Goal: Check status: Check status

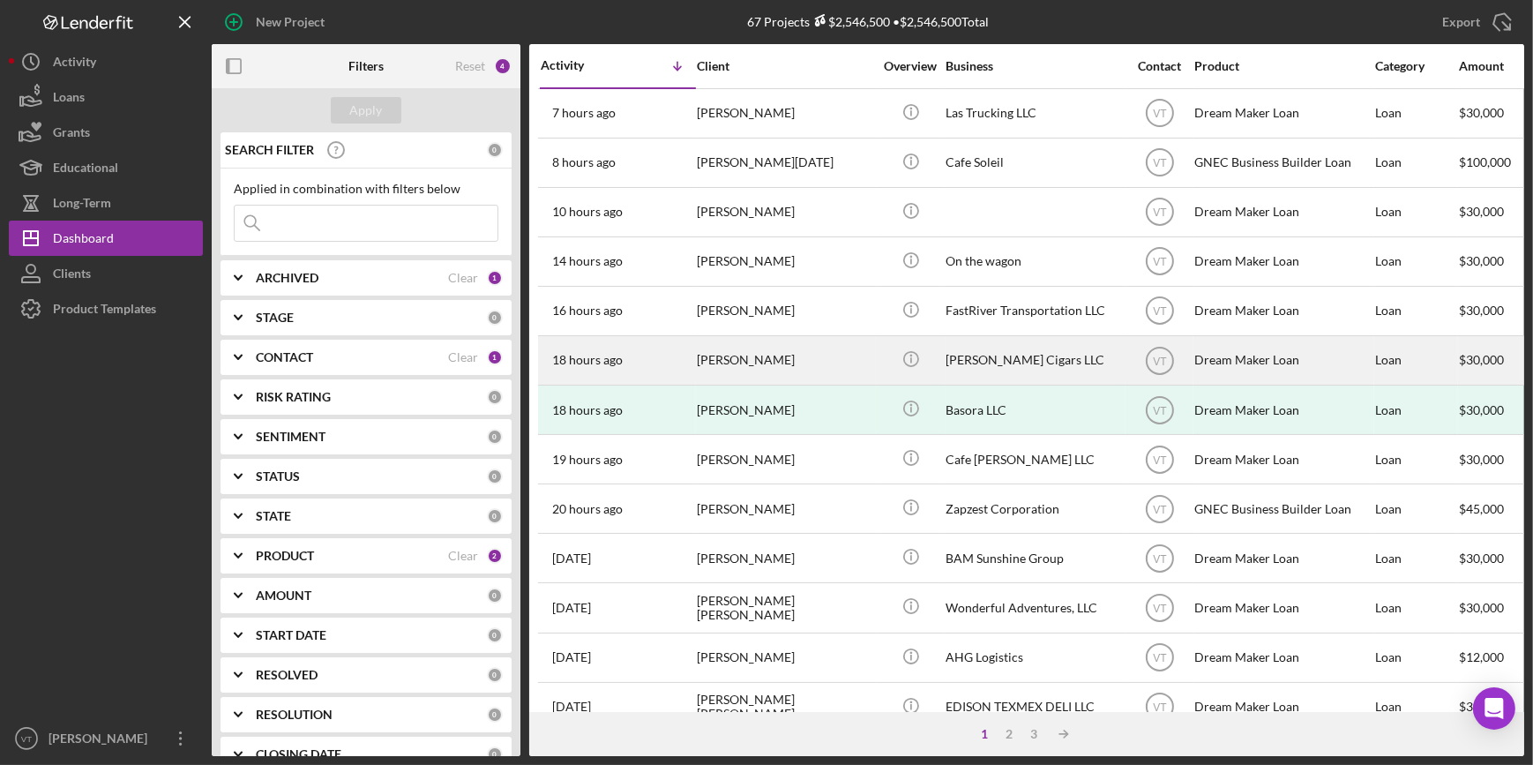
click at [688, 362] on div "18 hours ago Binyam Tsehaye" at bounding box center [618, 360] width 154 height 47
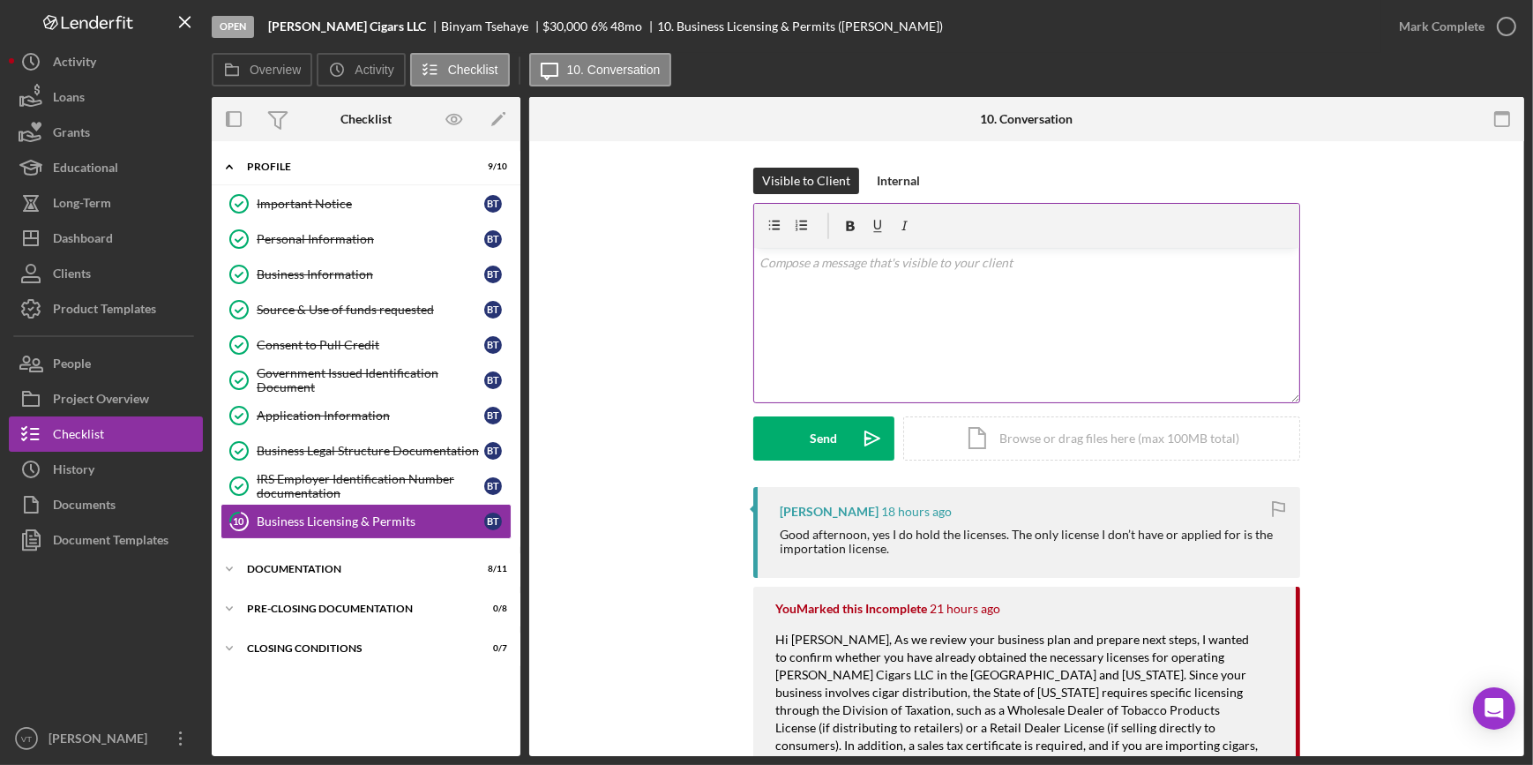
click at [783, 273] on div "v Color teal Color pink Remove color Add row above Add row below Add column bef…" at bounding box center [1026, 325] width 545 height 154
click at [1159, 353] on div "v Color teal Color pink Remove color Add row above Add row below Add column bef…" at bounding box center [1026, 325] width 545 height 154
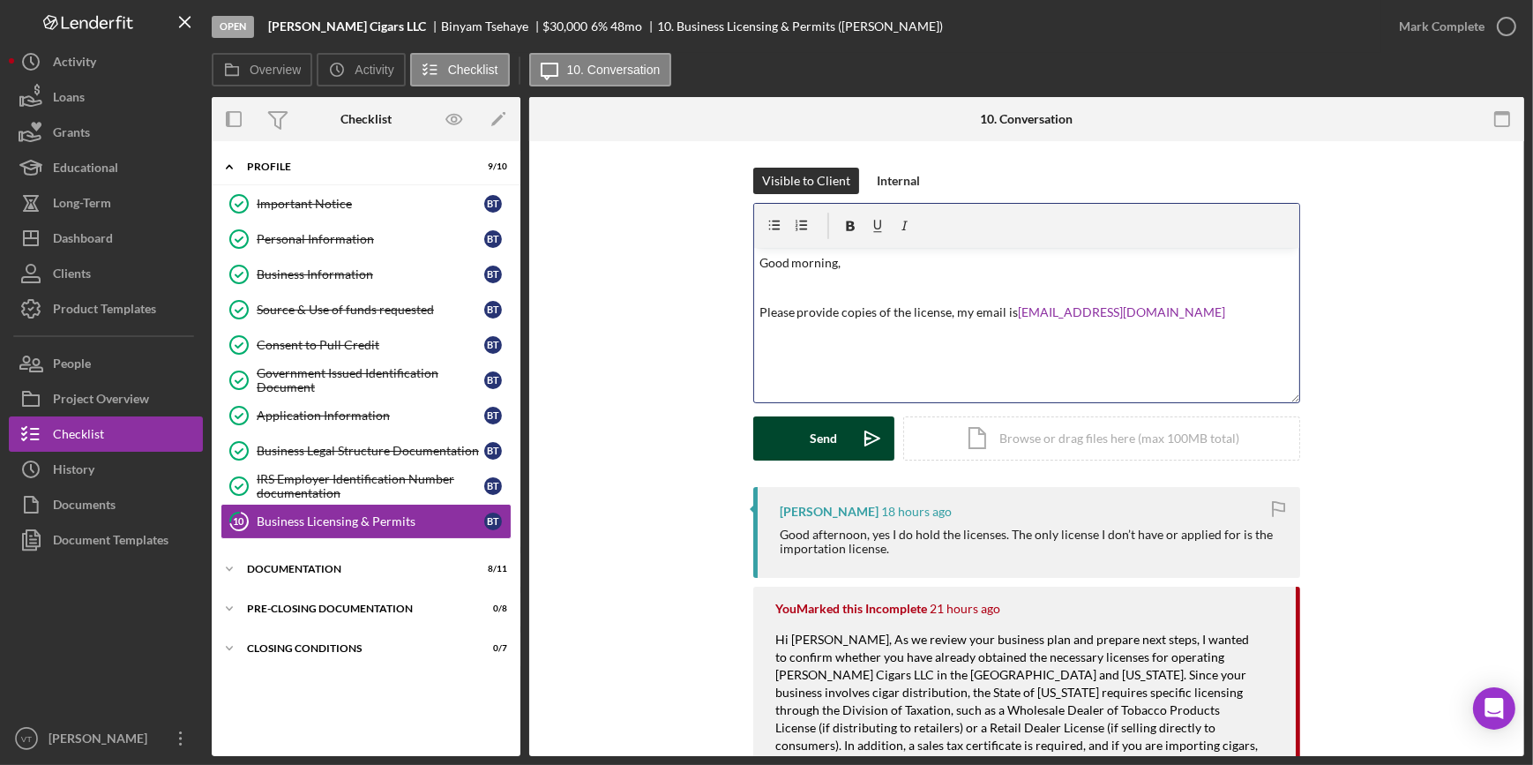
click at [812, 445] on div "Send" at bounding box center [824, 438] width 27 height 44
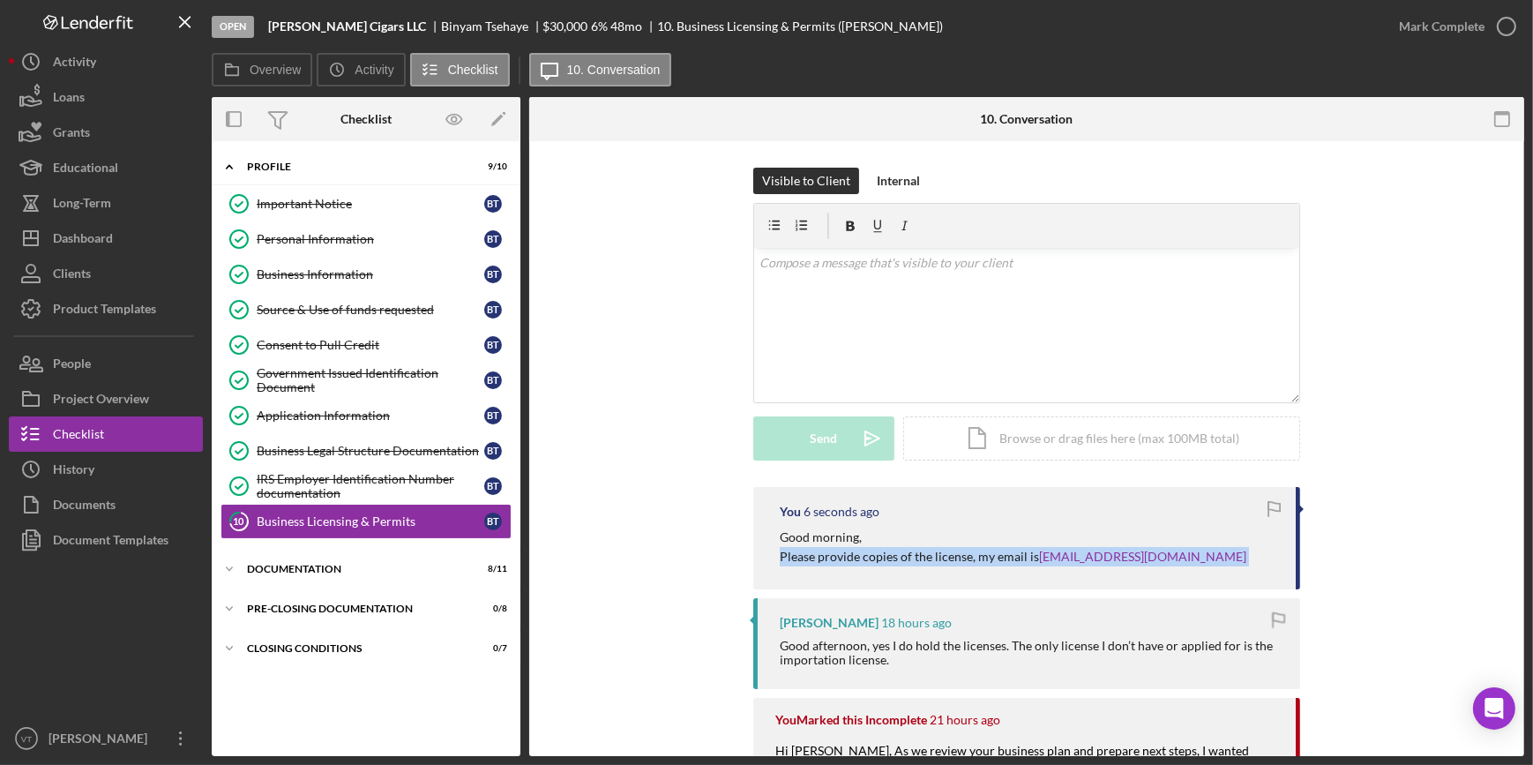
drag, startPoint x: 1163, startPoint y: 559, endPoint x: 881, endPoint y: 538, distance: 282.2
click at [881, 538] on div "Good morning, Please provide copies of the license, my email is vtanner@gnec.com" at bounding box center [1029, 547] width 498 height 40
copy div "Please provide copies of the license, my email is vtanner@gnec.com"
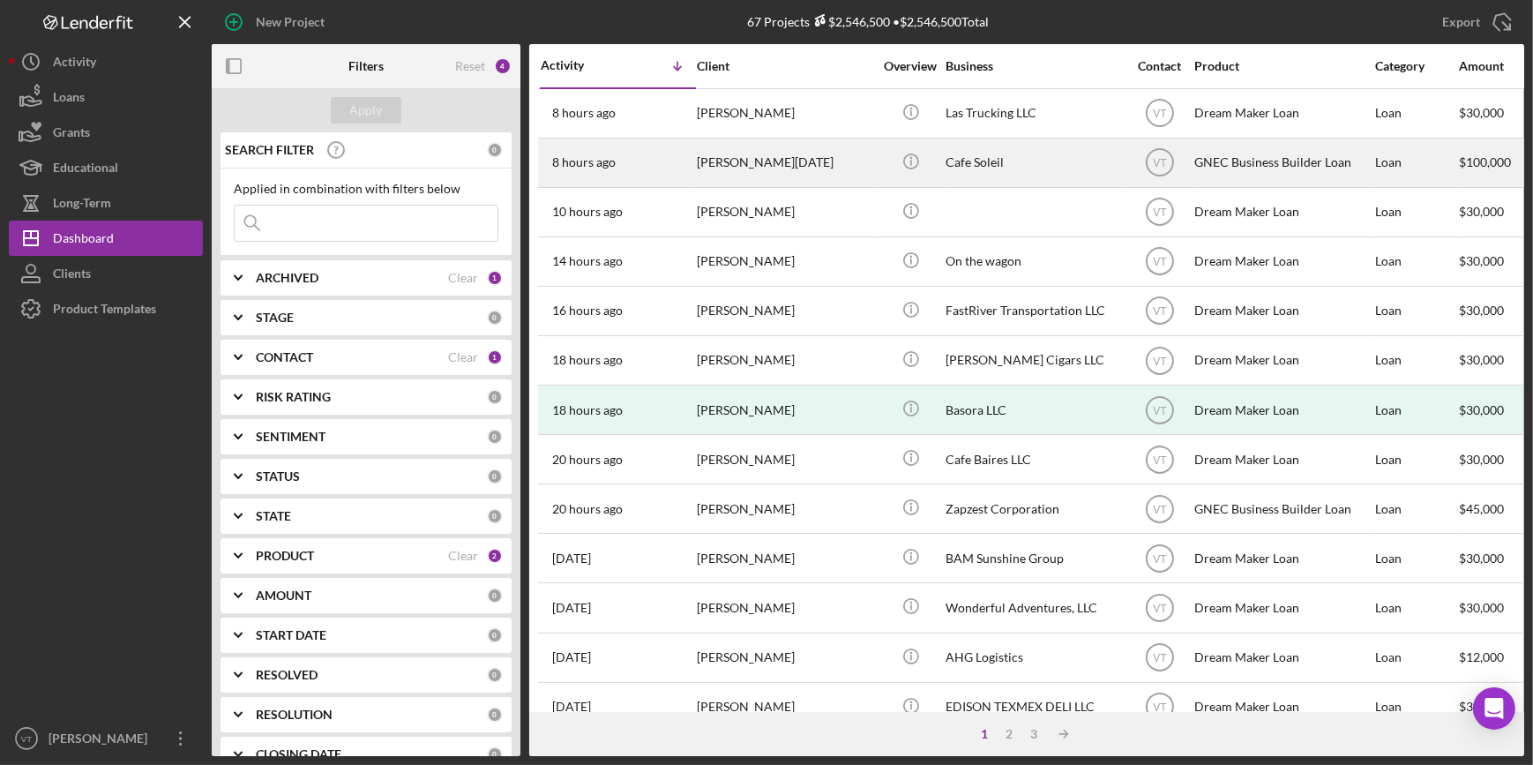
click at [723, 162] on div "[PERSON_NAME][DATE]" at bounding box center [785, 162] width 176 height 47
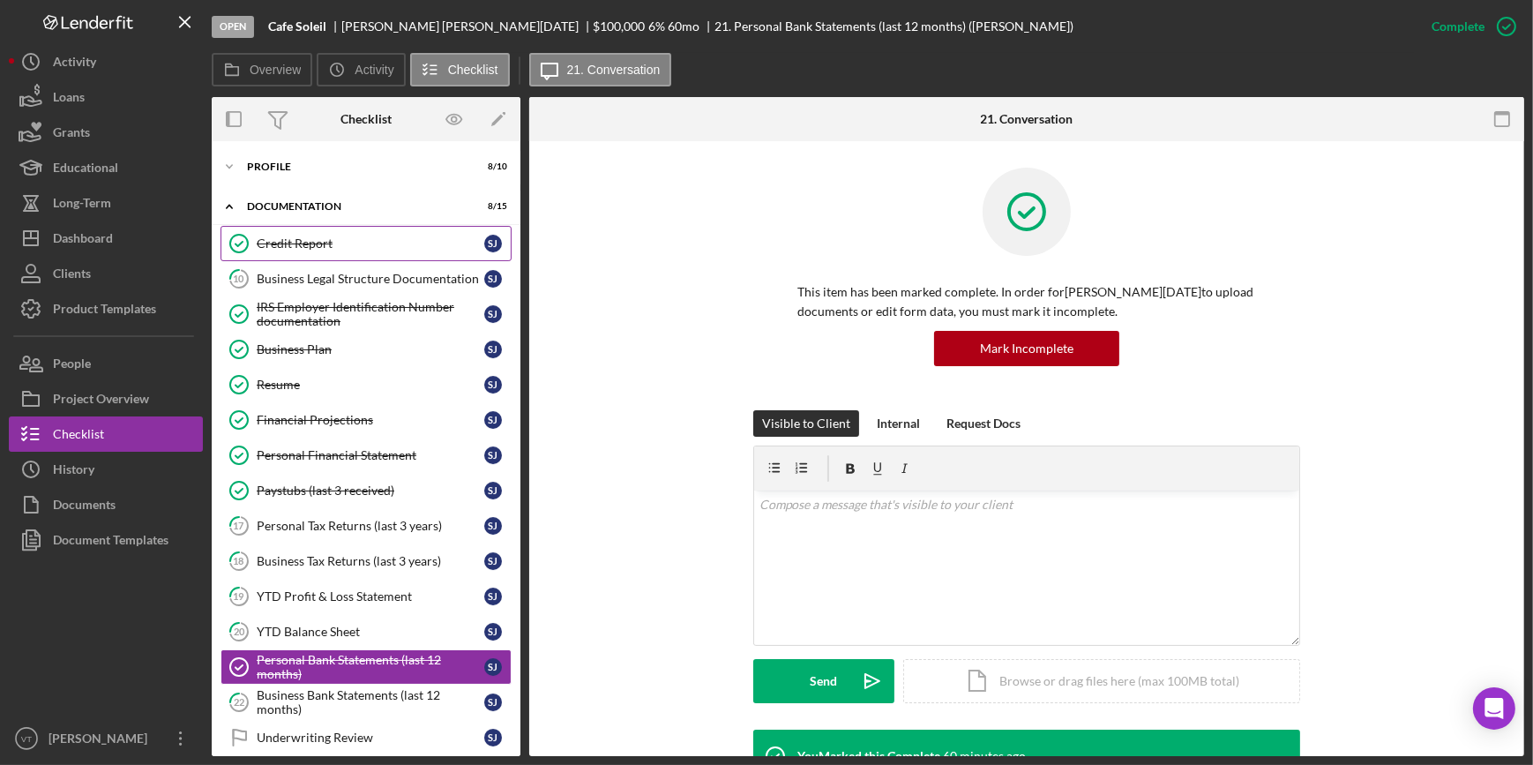
click at [287, 247] on div "Credit Report" at bounding box center [371, 243] width 228 height 14
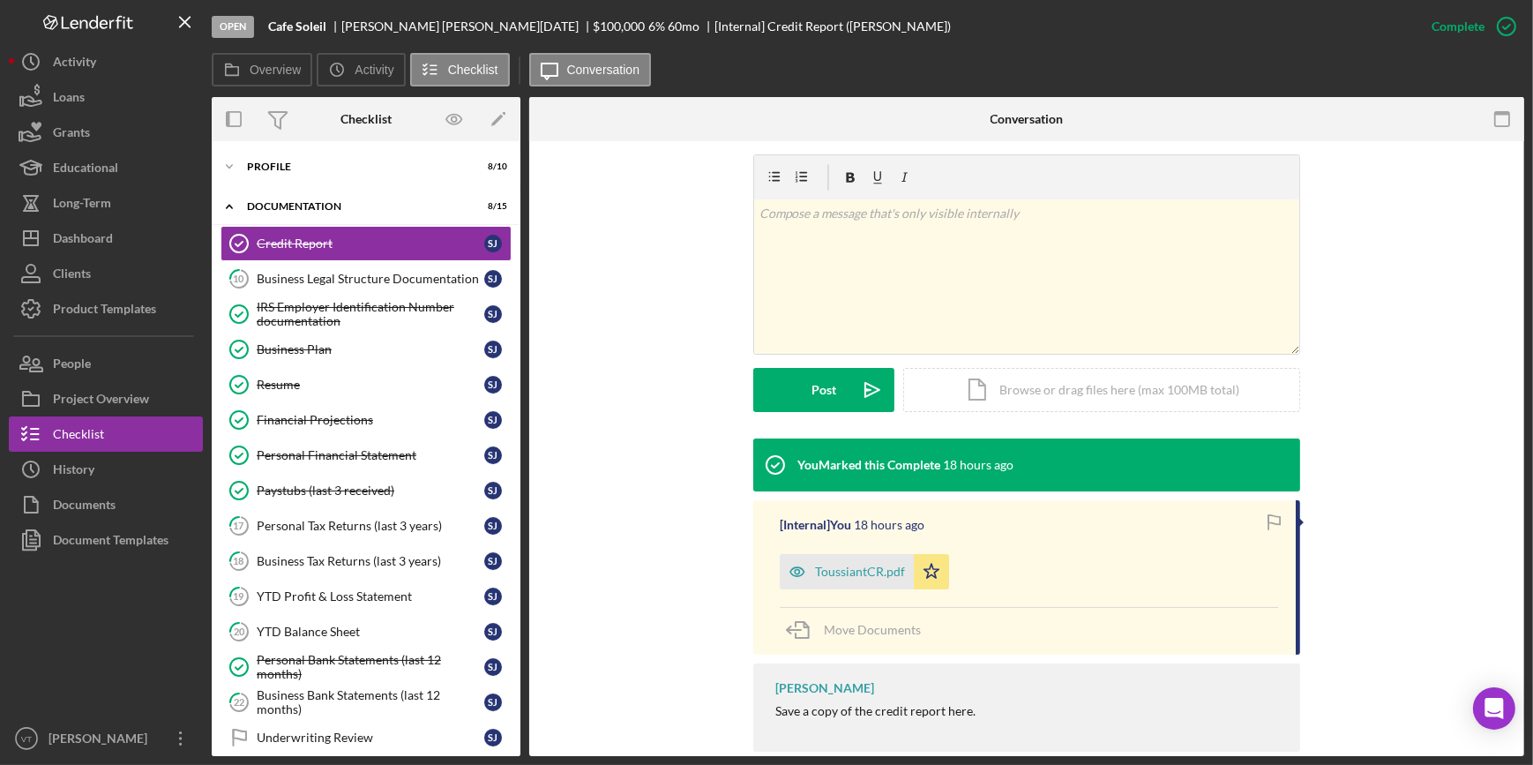
scroll to position [286, 0]
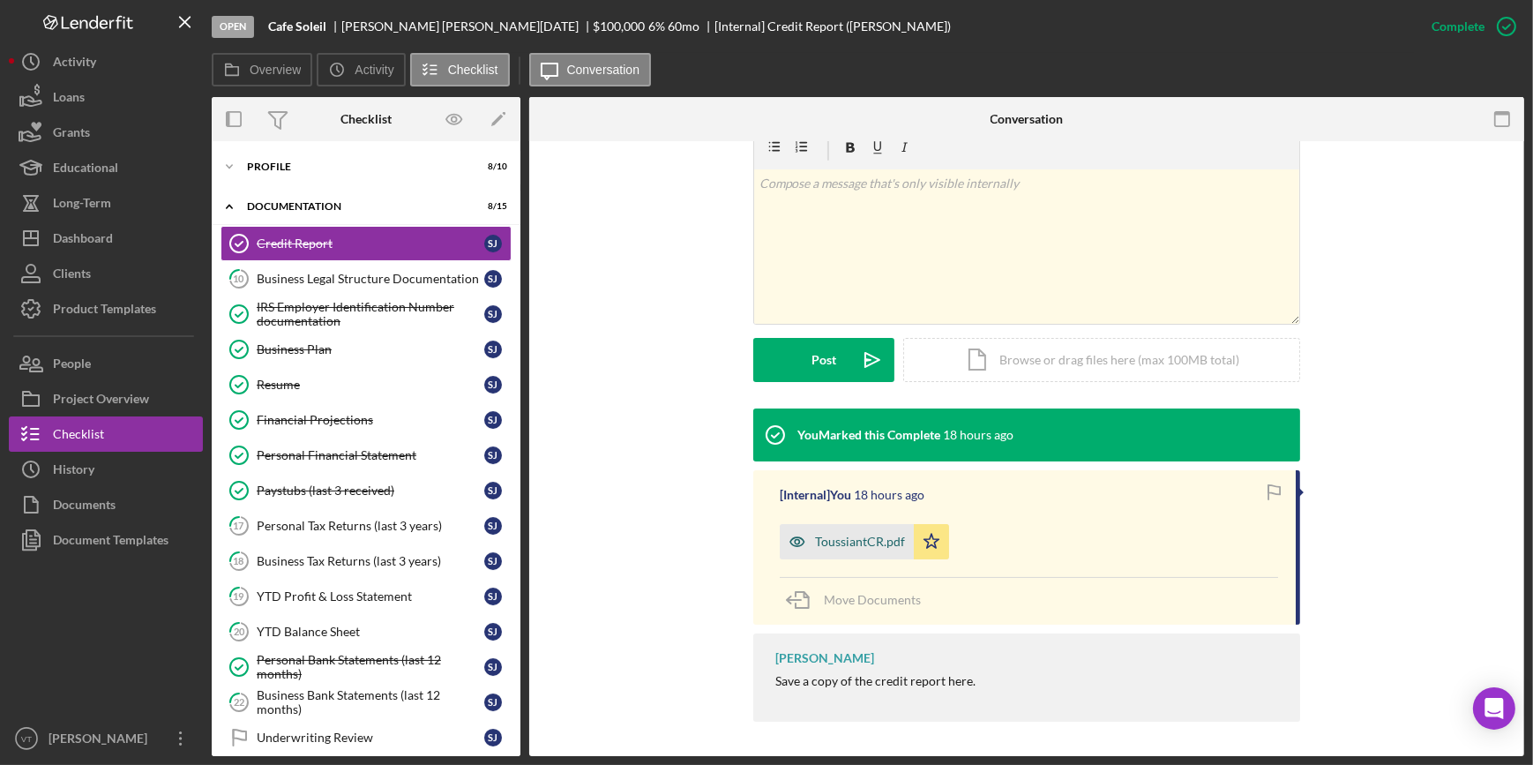
click at [843, 540] on div "ToussiantCR.pdf" at bounding box center [860, 542] width 90 height 14
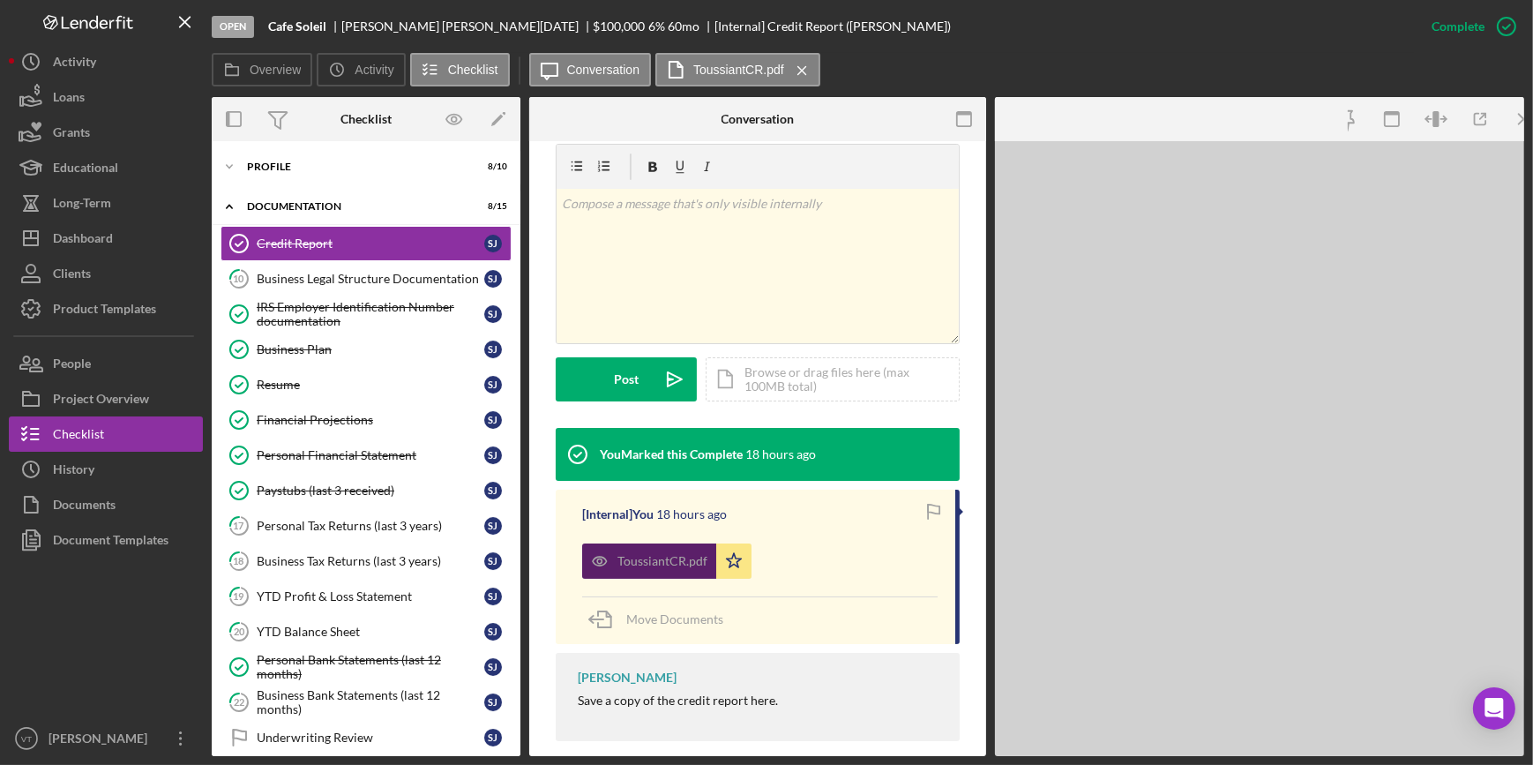
scroll to position [306, 0]
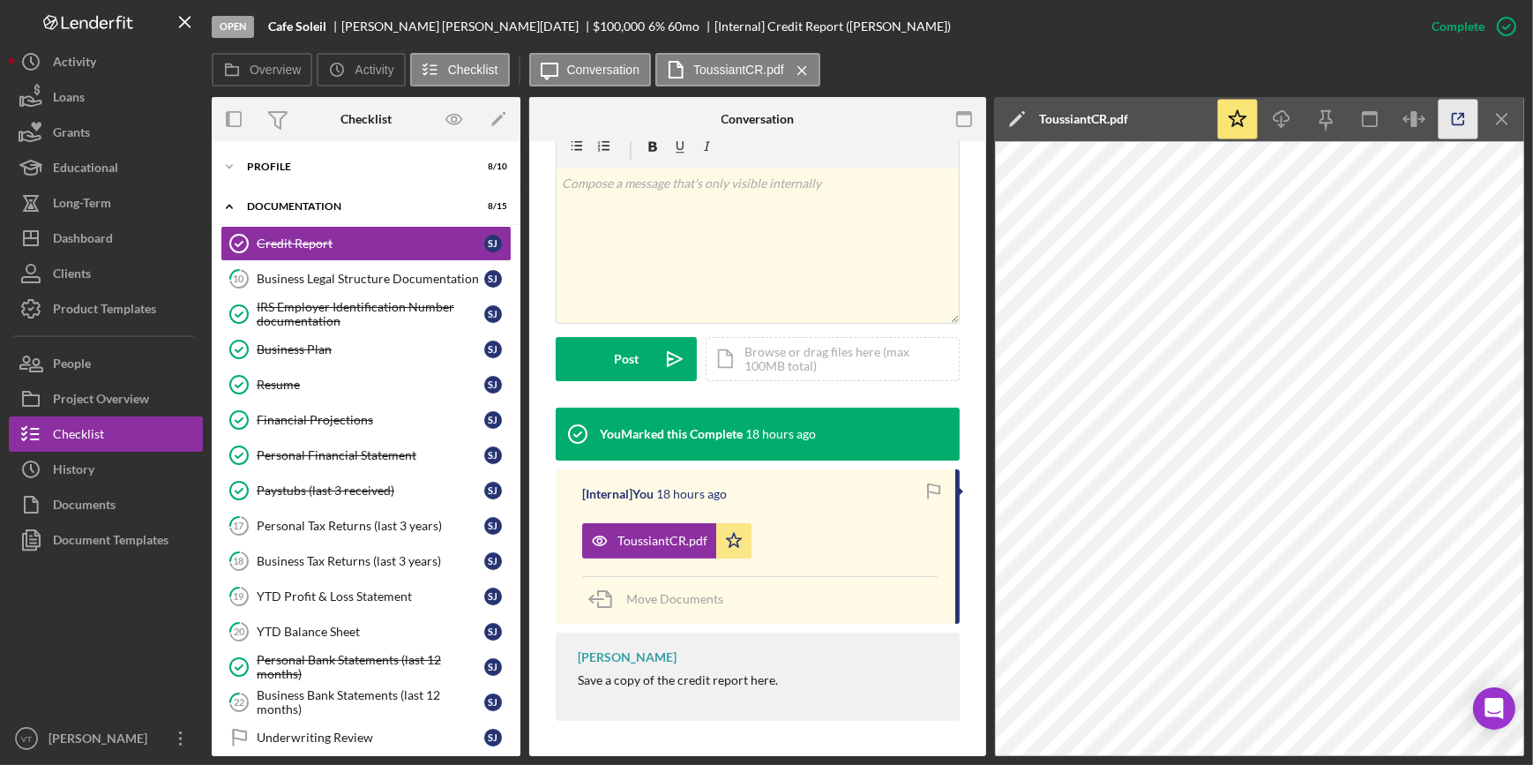
click at [1445, 114] on icon "button" at bounding box center [1459, 120] width 40 height 40
click at [238, 163] on icon "Icon/Expander" at bounding box center [229, 166] width 35 height 35
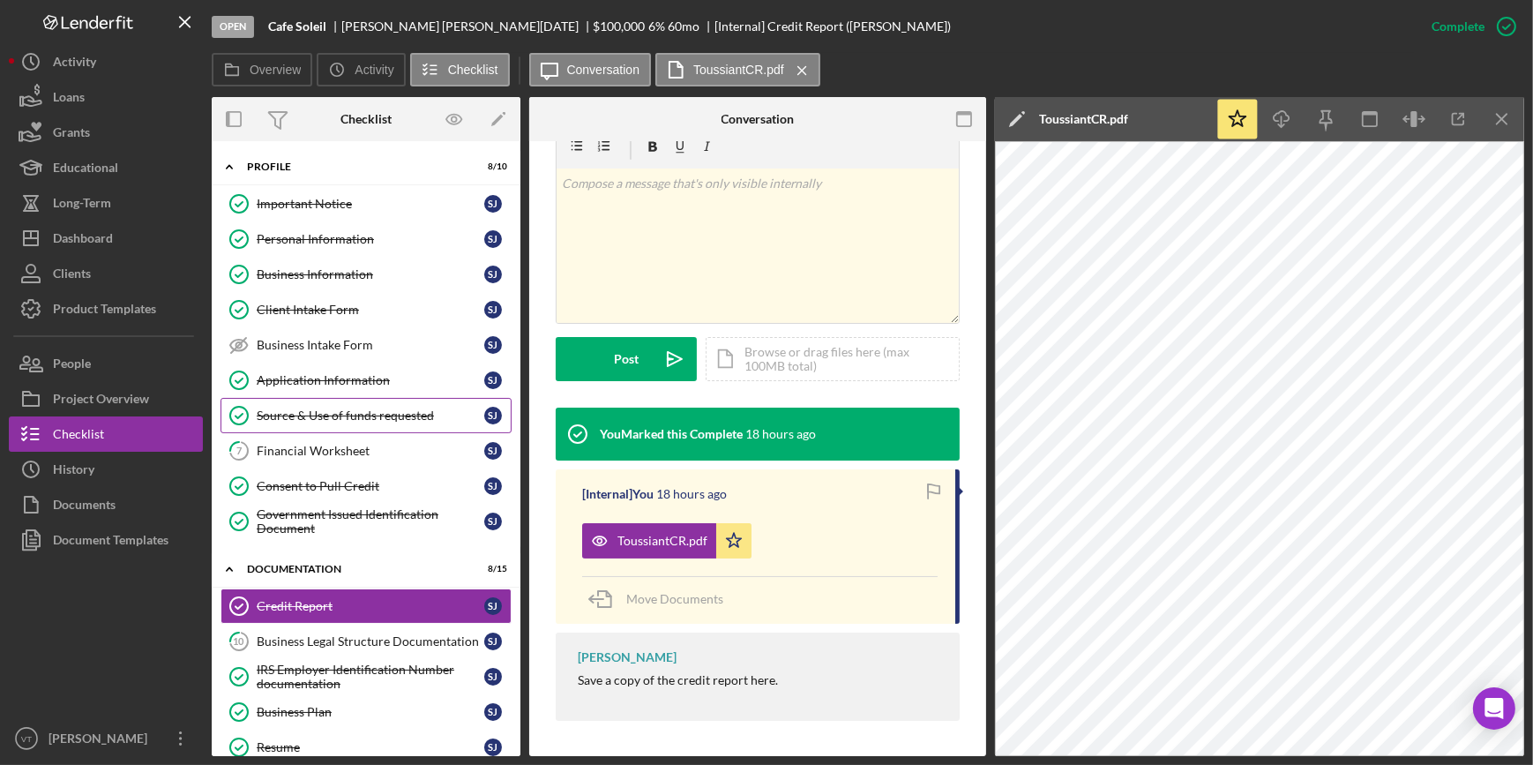
click at [348, 417] on div "Source & Use of funds requested" at bounding box center [371, 415] width 228 height 14
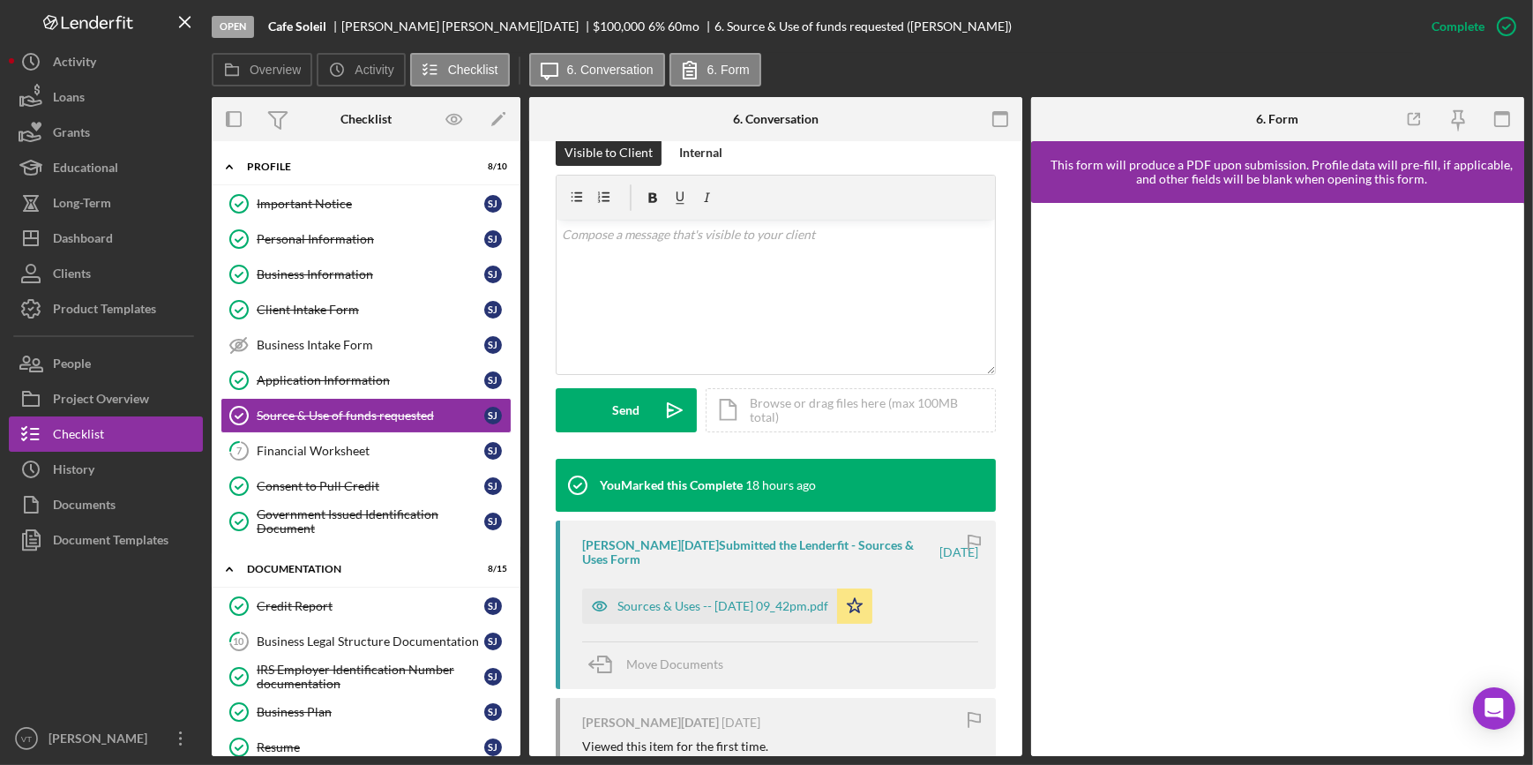
scroll to position [320, 0]
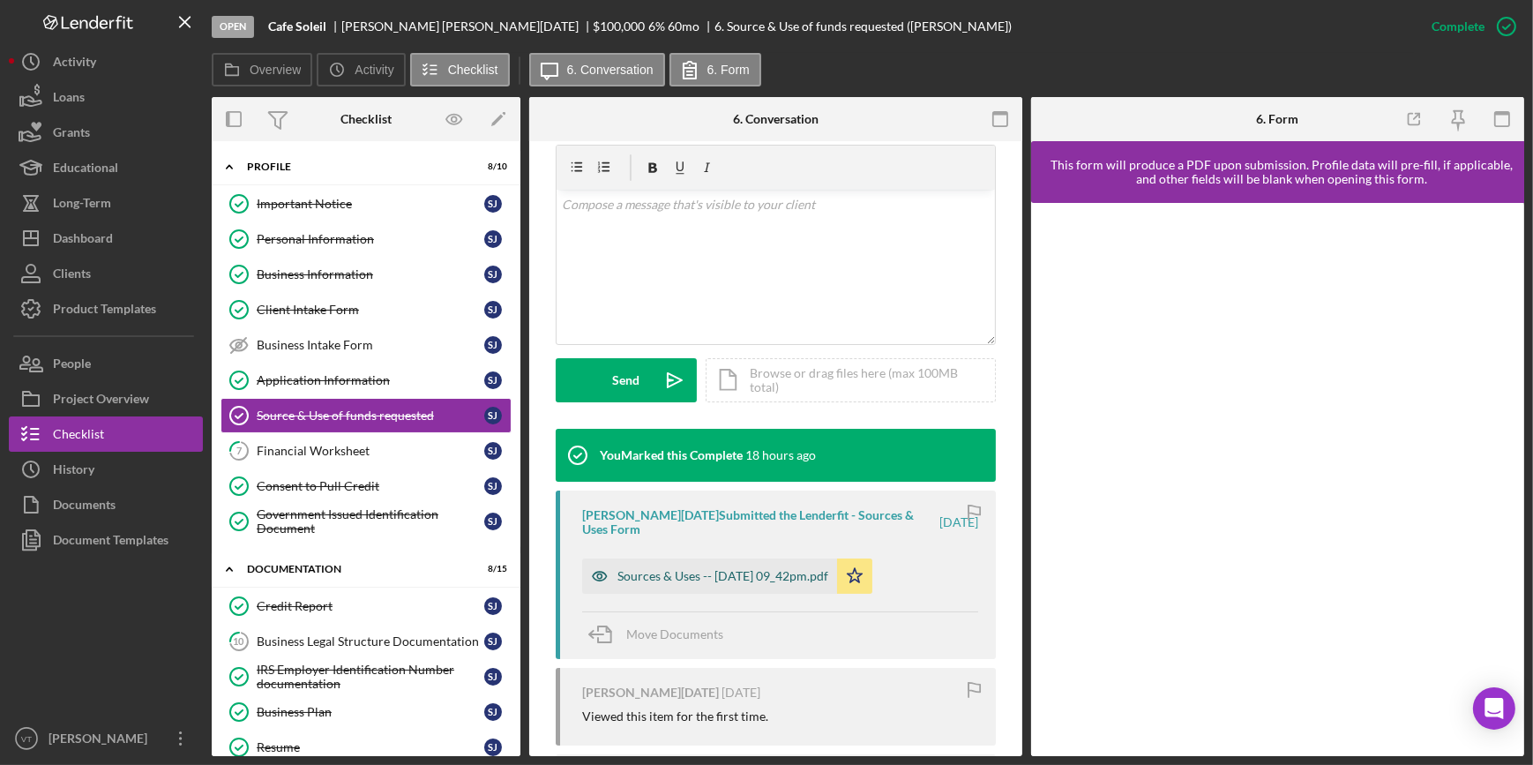
click at [663, 571] on div "Sources & Uses -- 2025-09-30 09_42pm.pdf" at bounding box center [722, 576] width 211 height 14
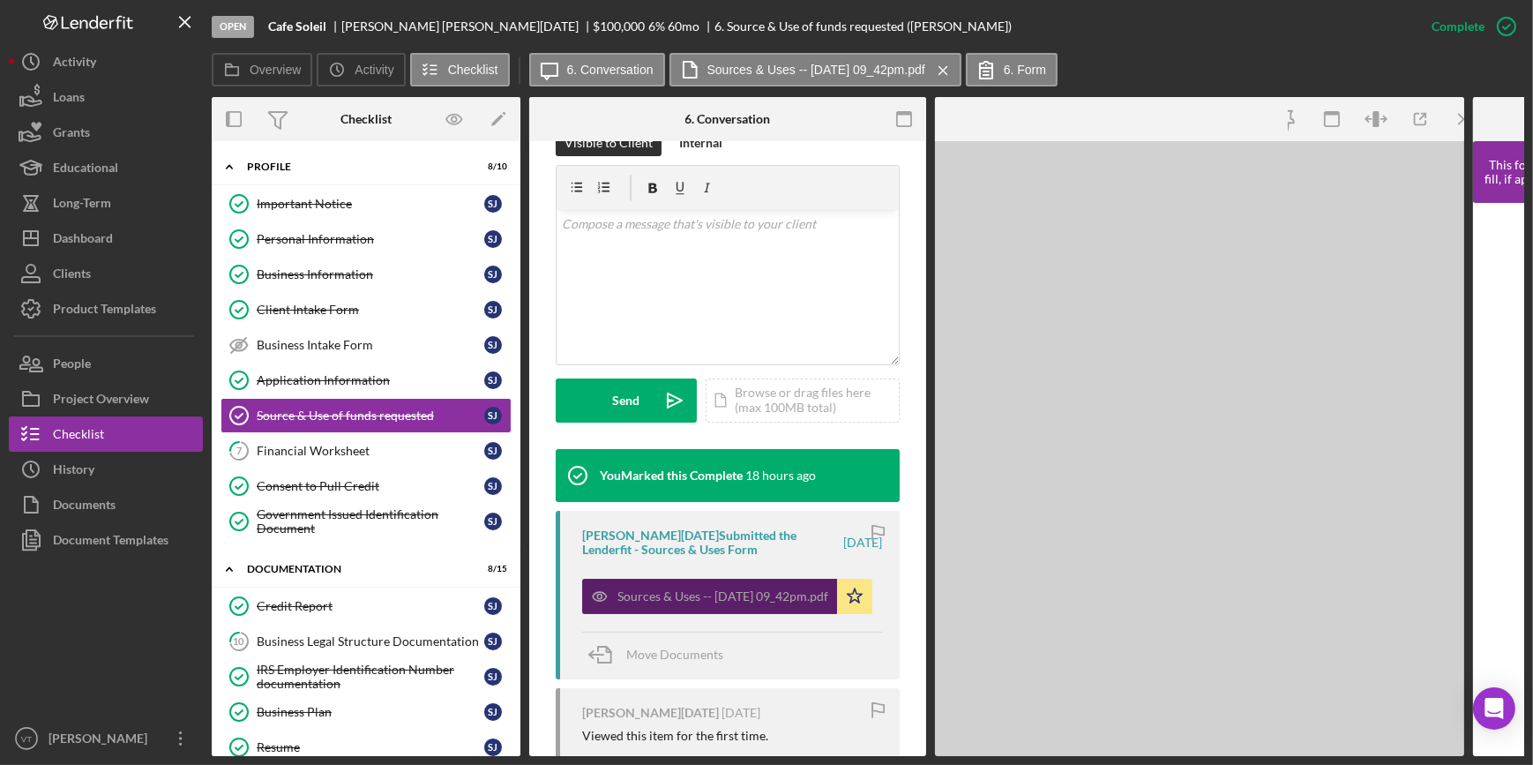
scroll to position [340, 0]
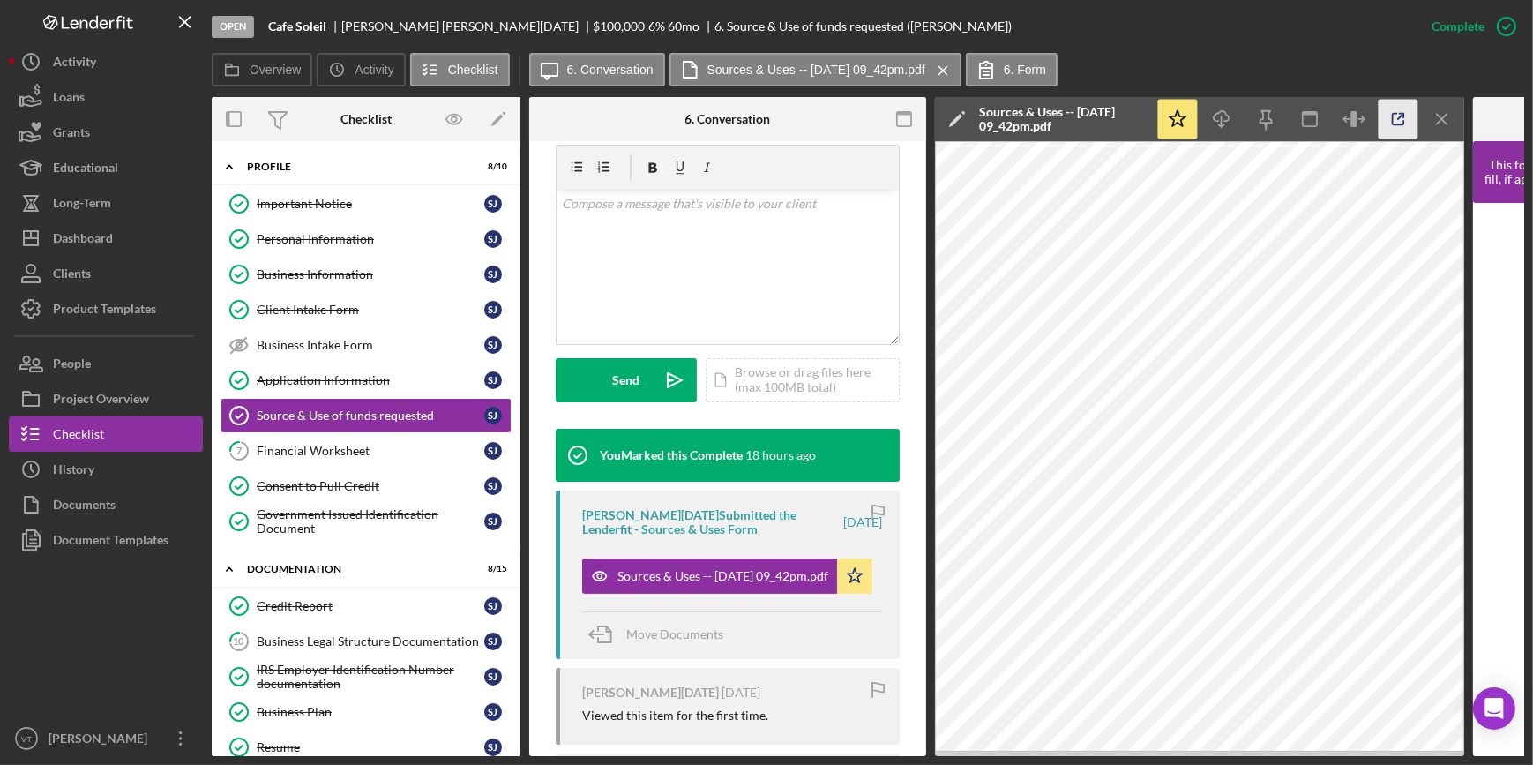
click at [1398, 116] on icon "button" at bounding box center [1399, 120] width 40 height 40
click at [141, 237] on button "Icon/Dashboard Dashboard" at bounding box center [106, 238] width 194 height 35
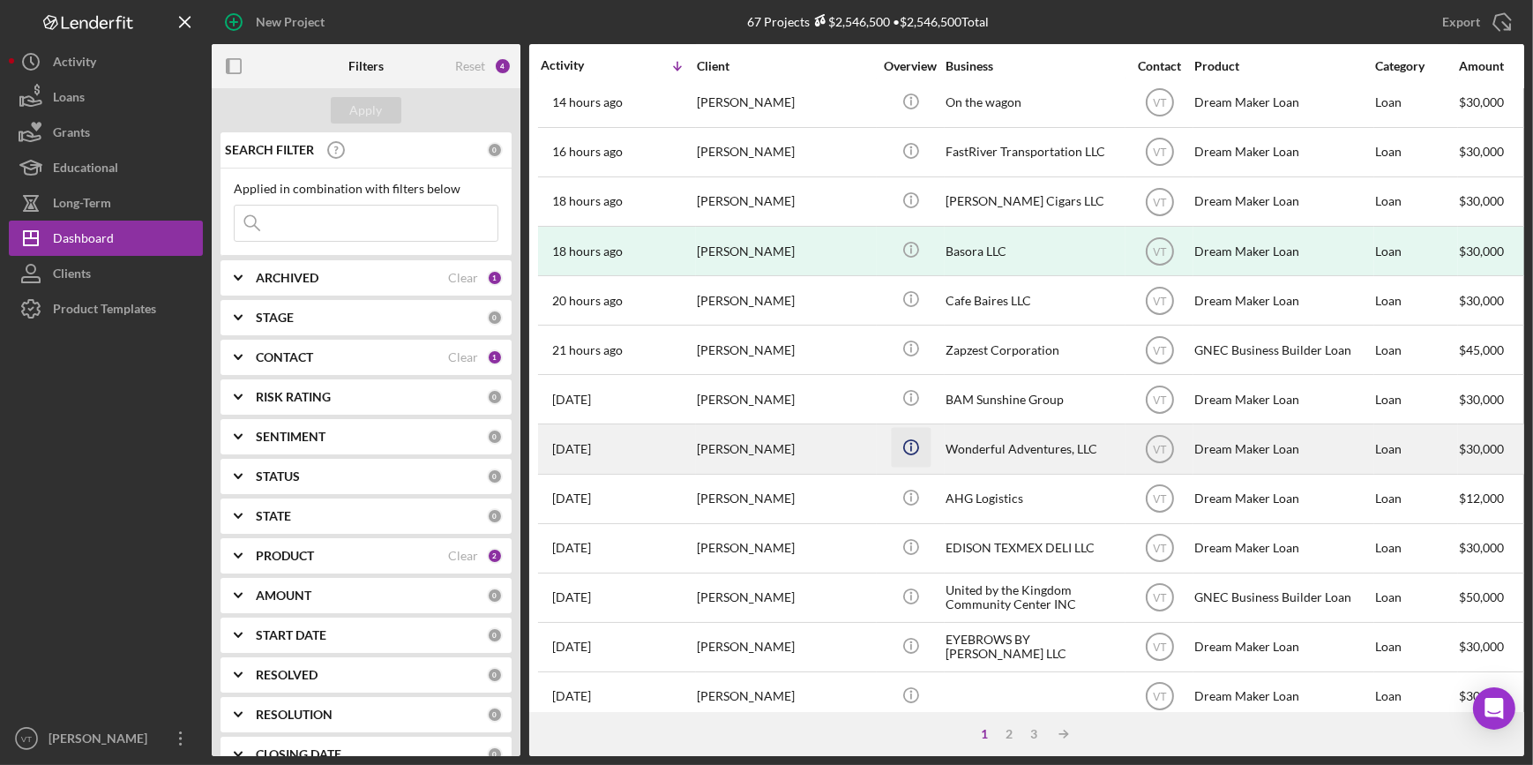
scroll to position [160, 0]
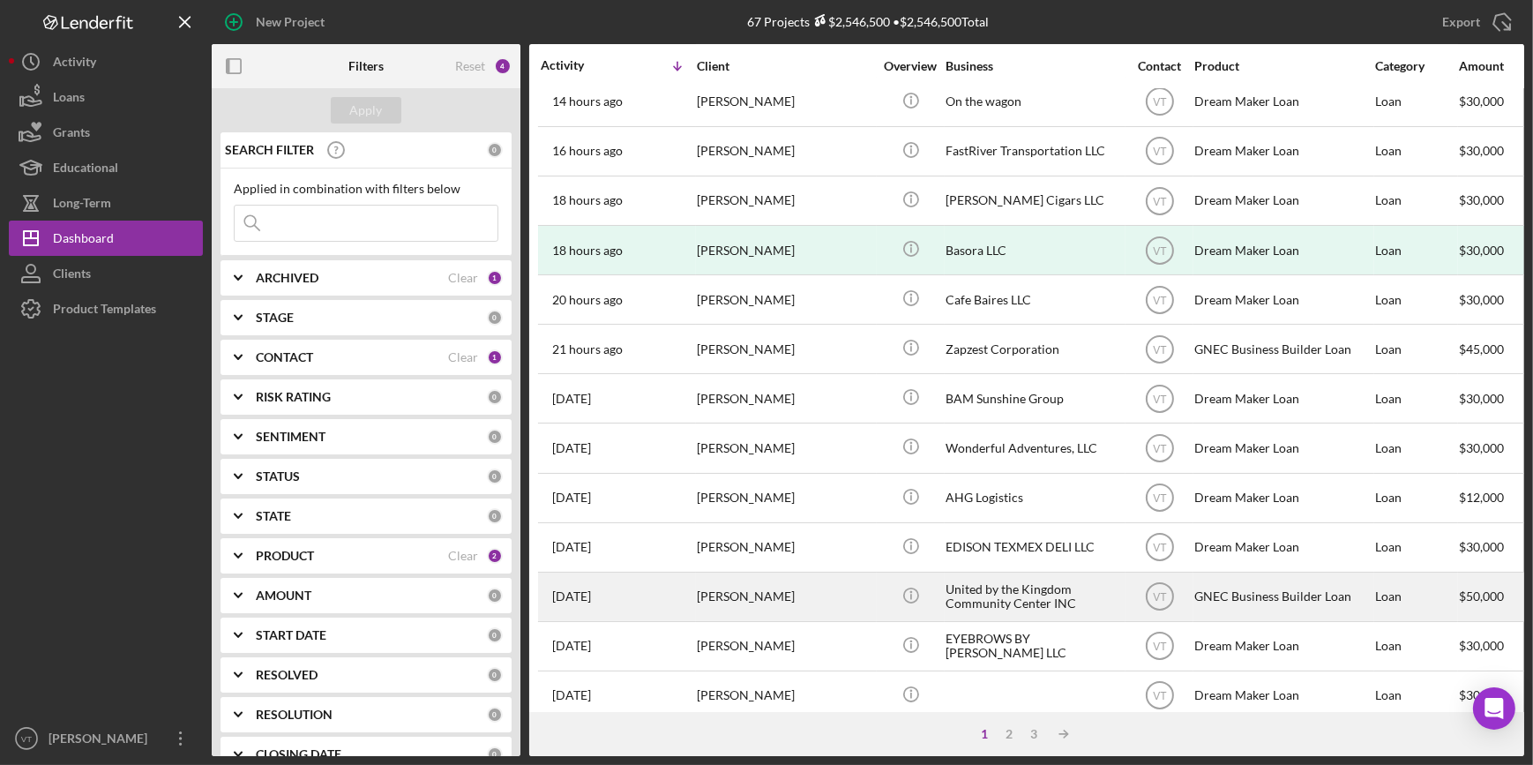
click at [828, 588] on div "JESSICA ARBOLEDA" at bounding box center [785, 596] width 176 height 47
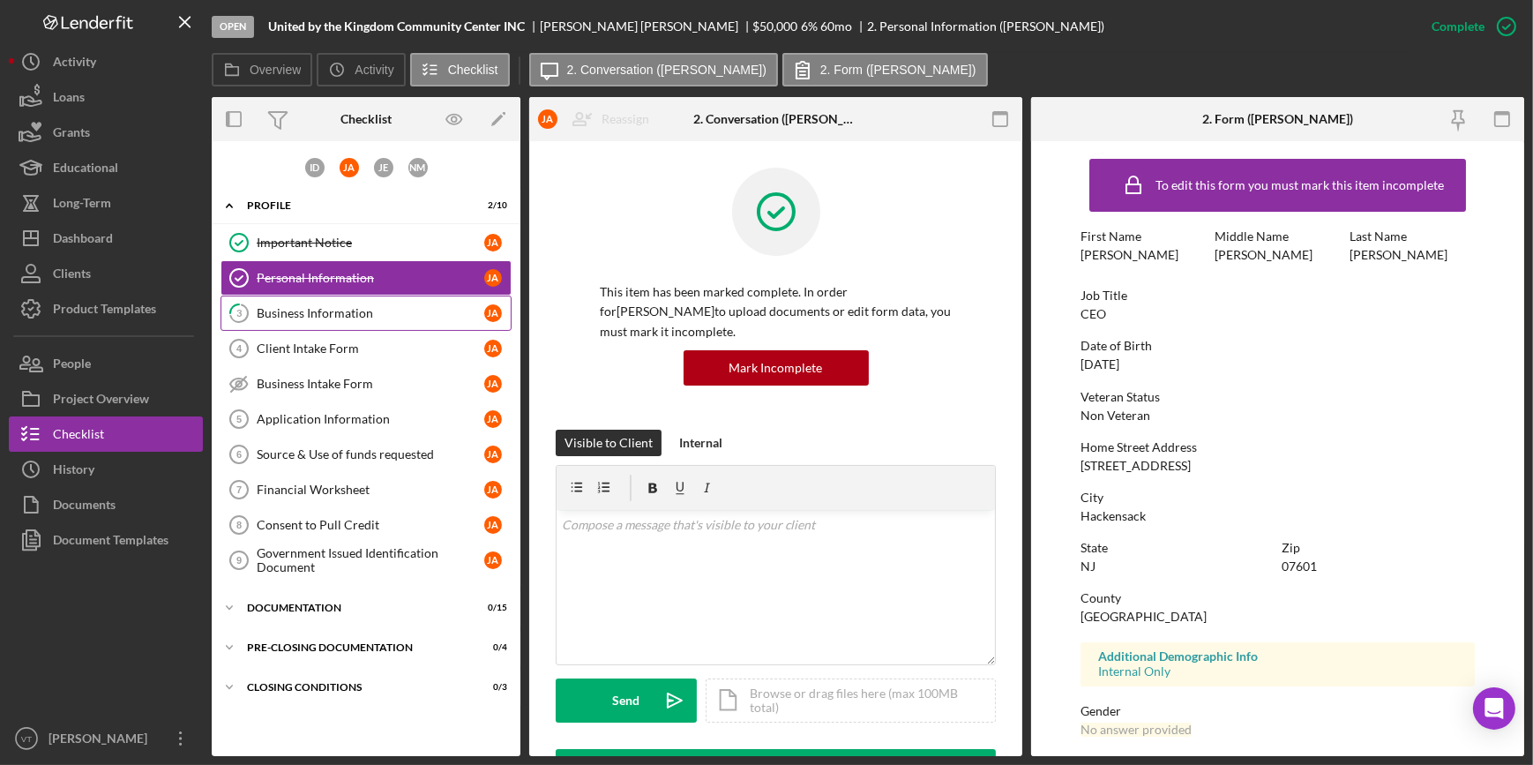
click at [319, 311] on div "Business Information" at bounding box center [371, 313] width 228 height 14
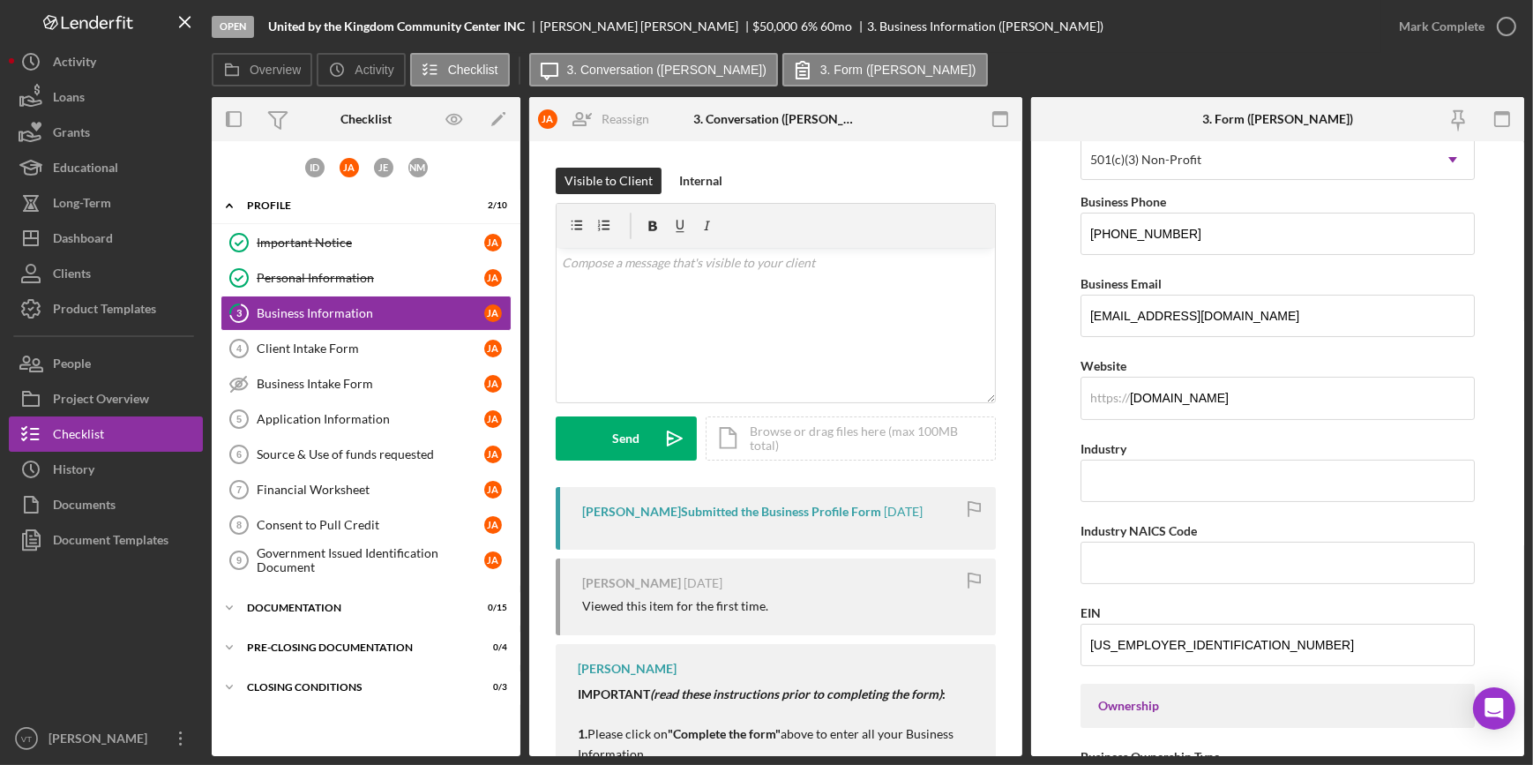
scroll to position [79, 0]
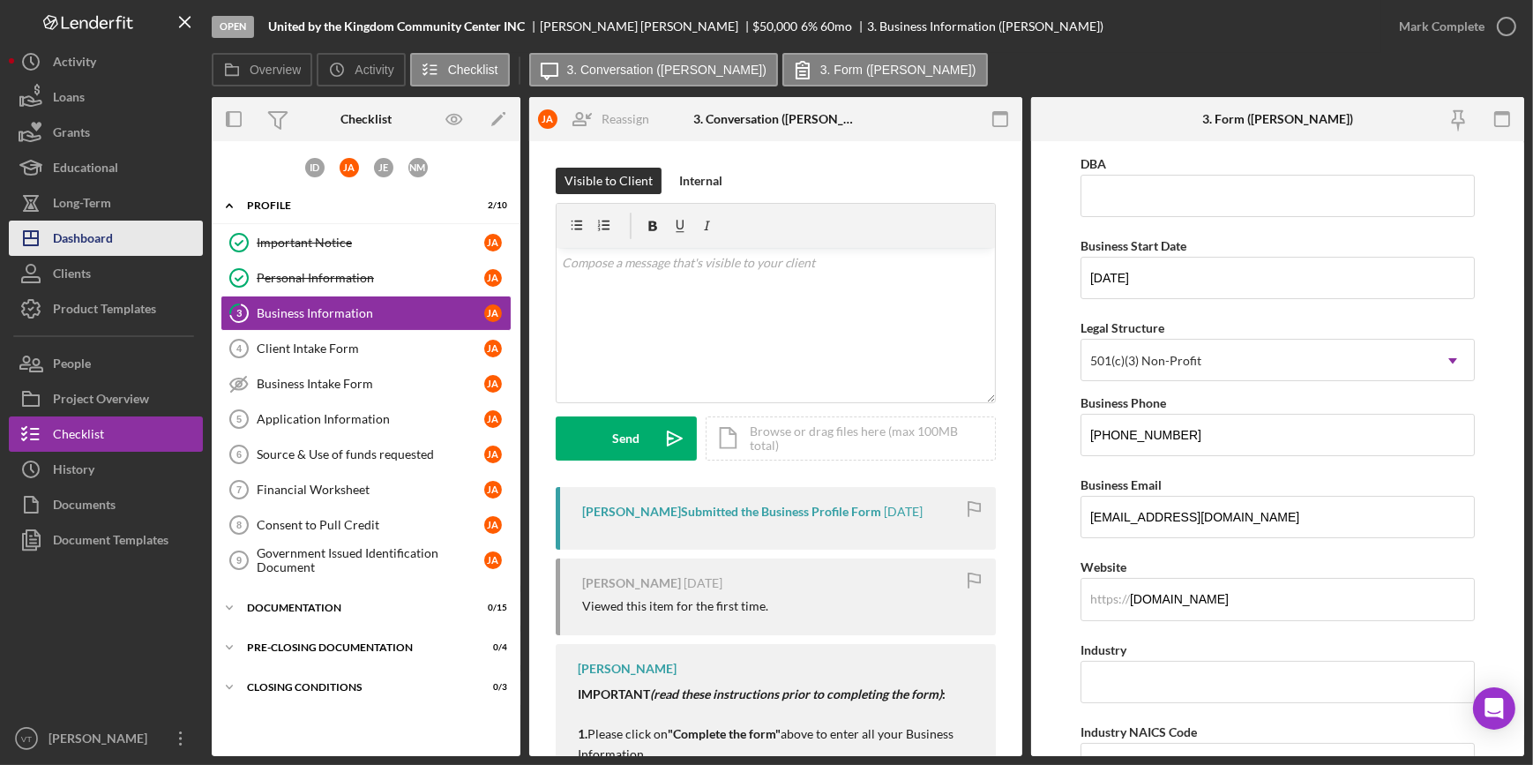
click at [98, 235] on div "Dashboard" at bounding box center [83, 241] width 60 height 40
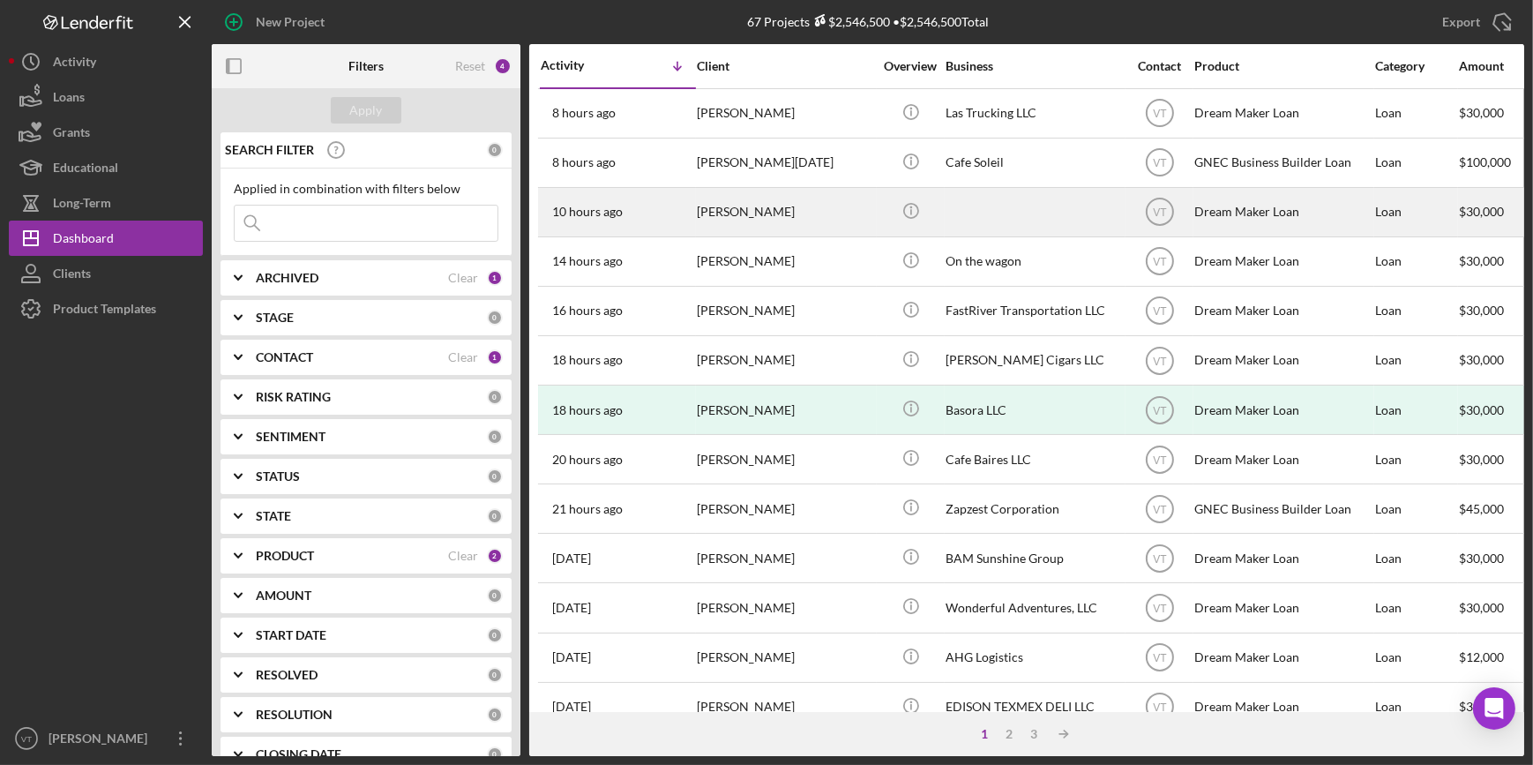
click at [662, 212] on div "10 hours ago Hasan Rizvi" at bounding box center [618, 212] width 154 height 47
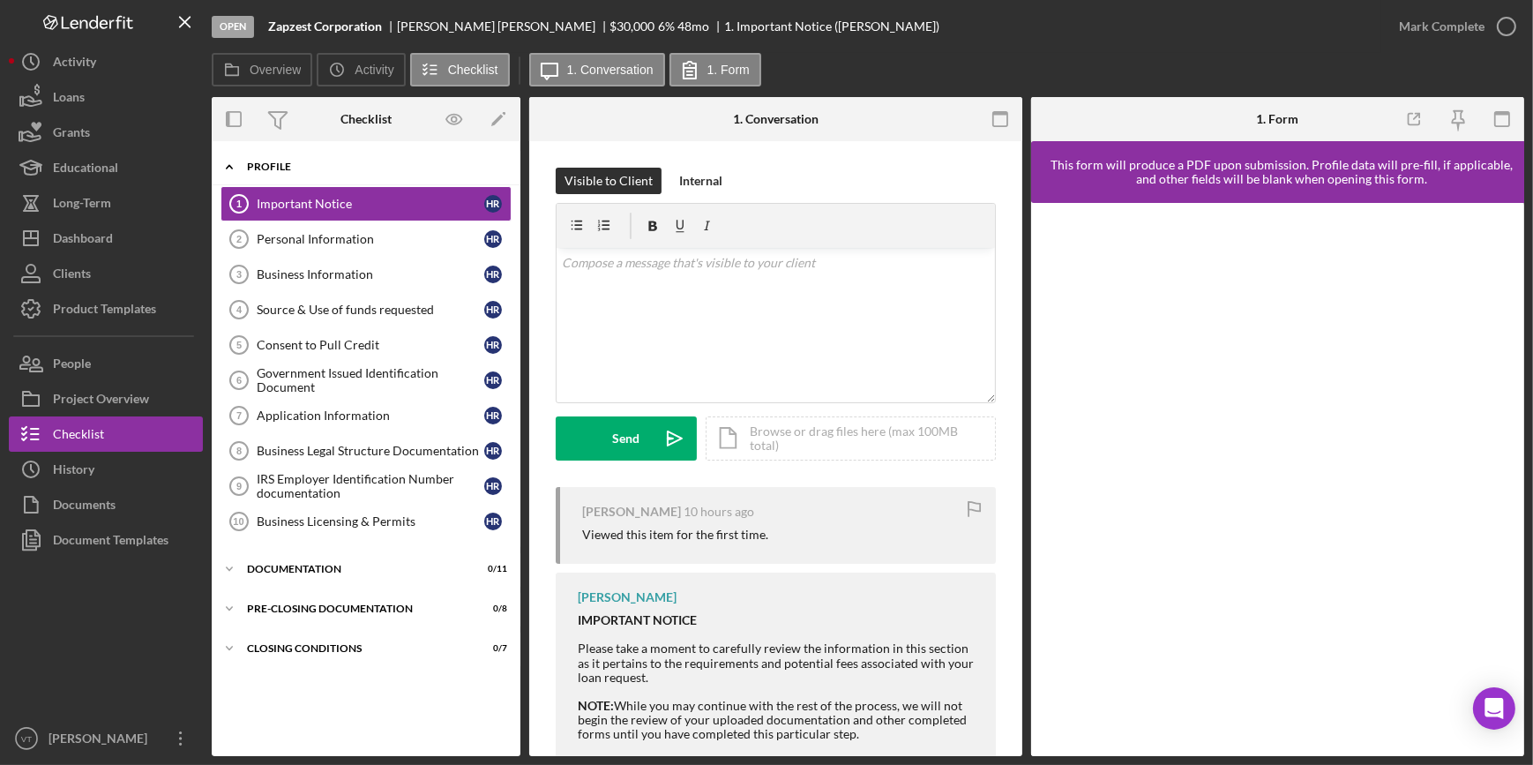
click at [224, 162] on icon "Icon/Expander" at bounding box center [229, 166] width 35 height 35
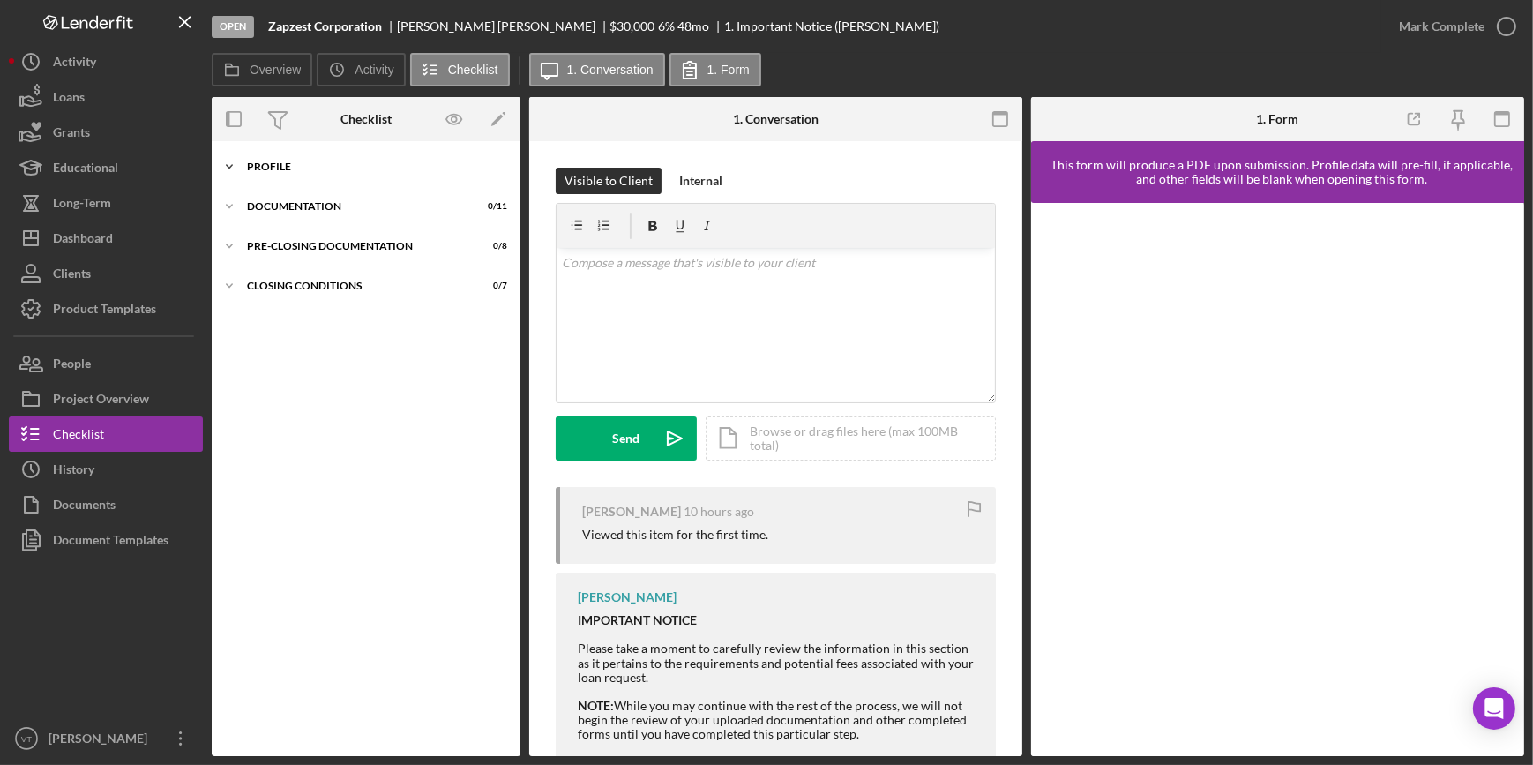
click at [231, 164] on icon "Icon/Expander" at bounding box center [229, 166] width 35 height 35
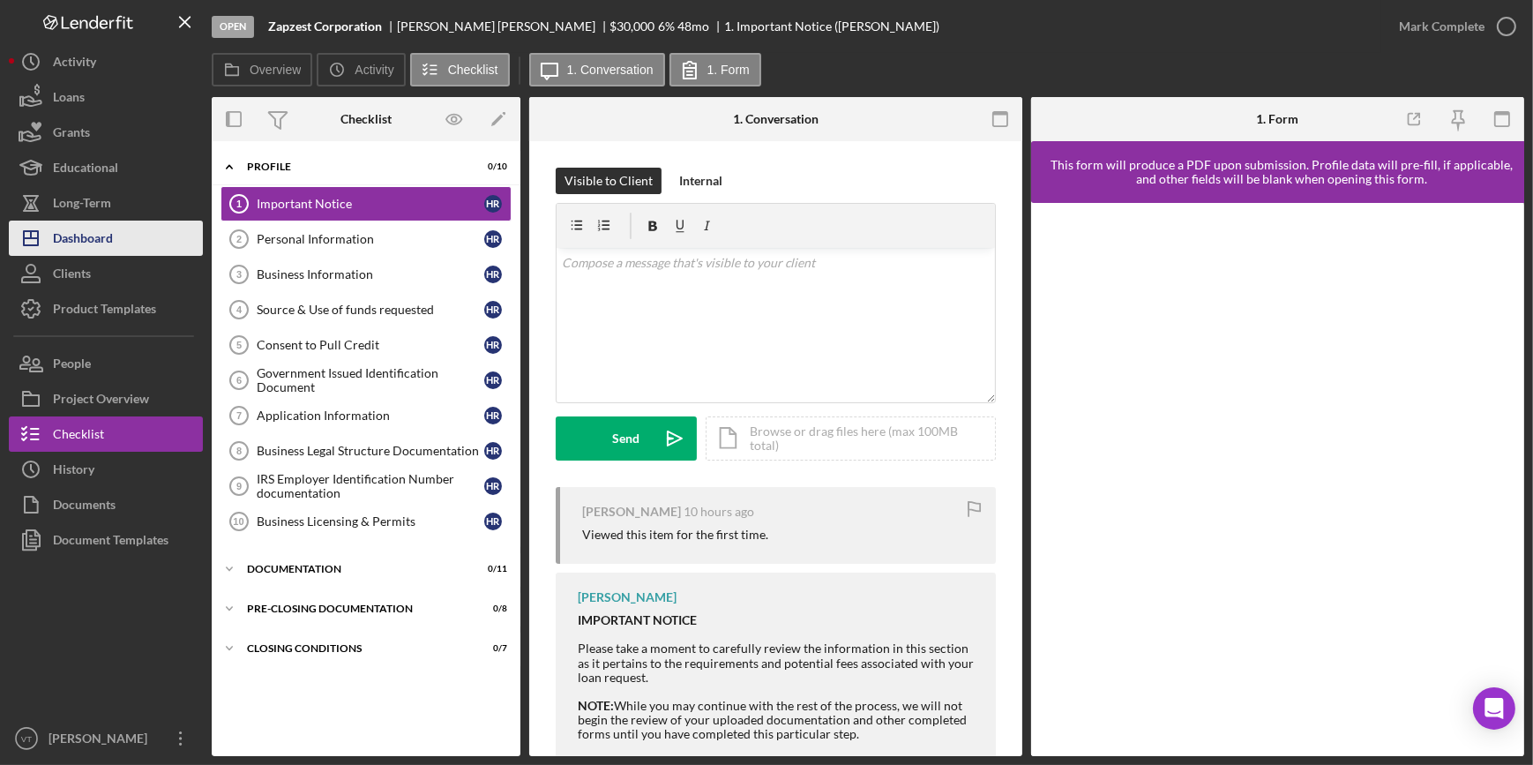
click at [136, 244] on button "Icon/Dashboard Dashboard" at bounding box center [106, 238] width 194 height 35
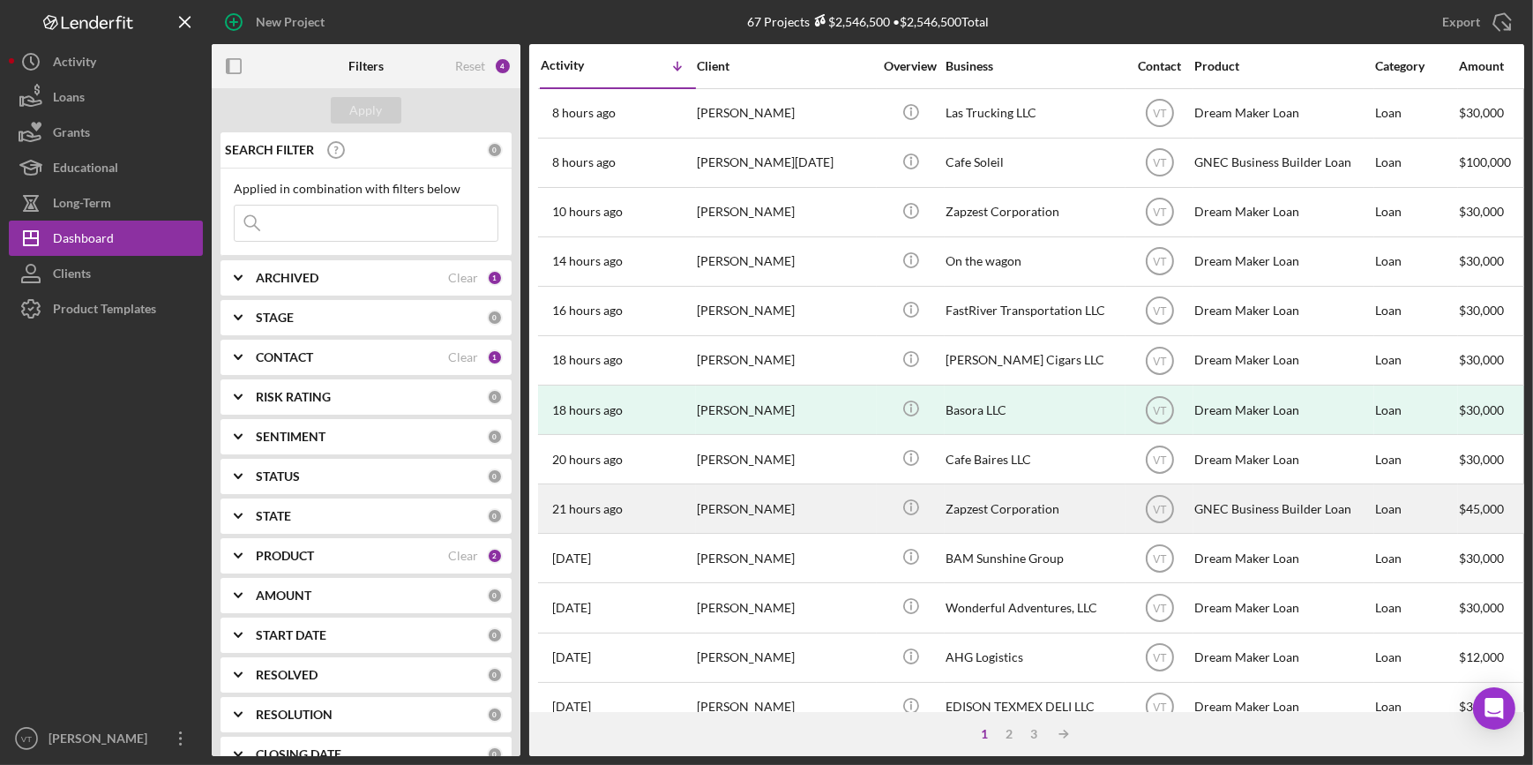
click at [841, 504] on div "Hasan Rizvi" at bounding box center [785, 508] width 176 height 47
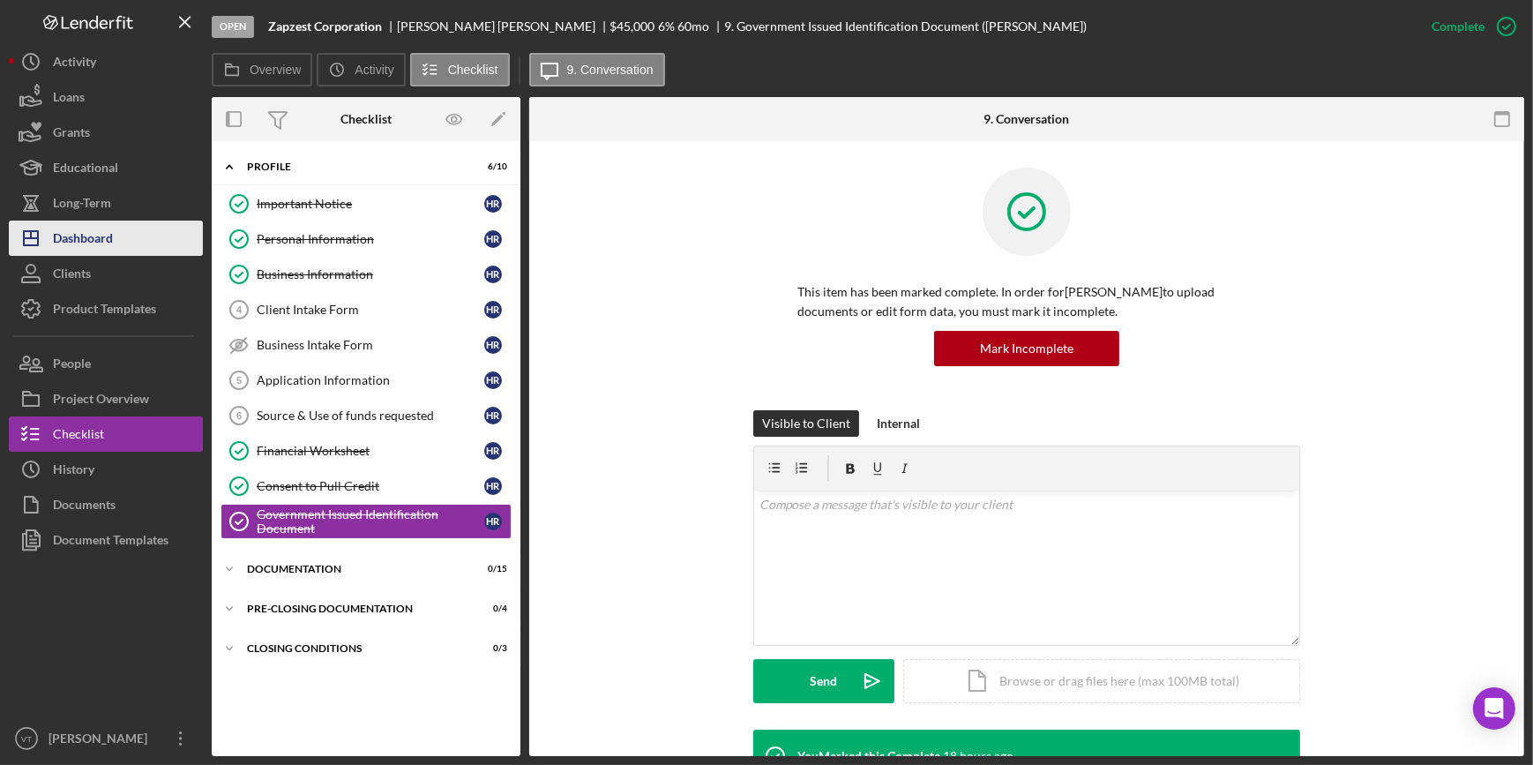
click at [78, 235] on div "Dashboard" at bounding box center [83, 241] width 60 height 40
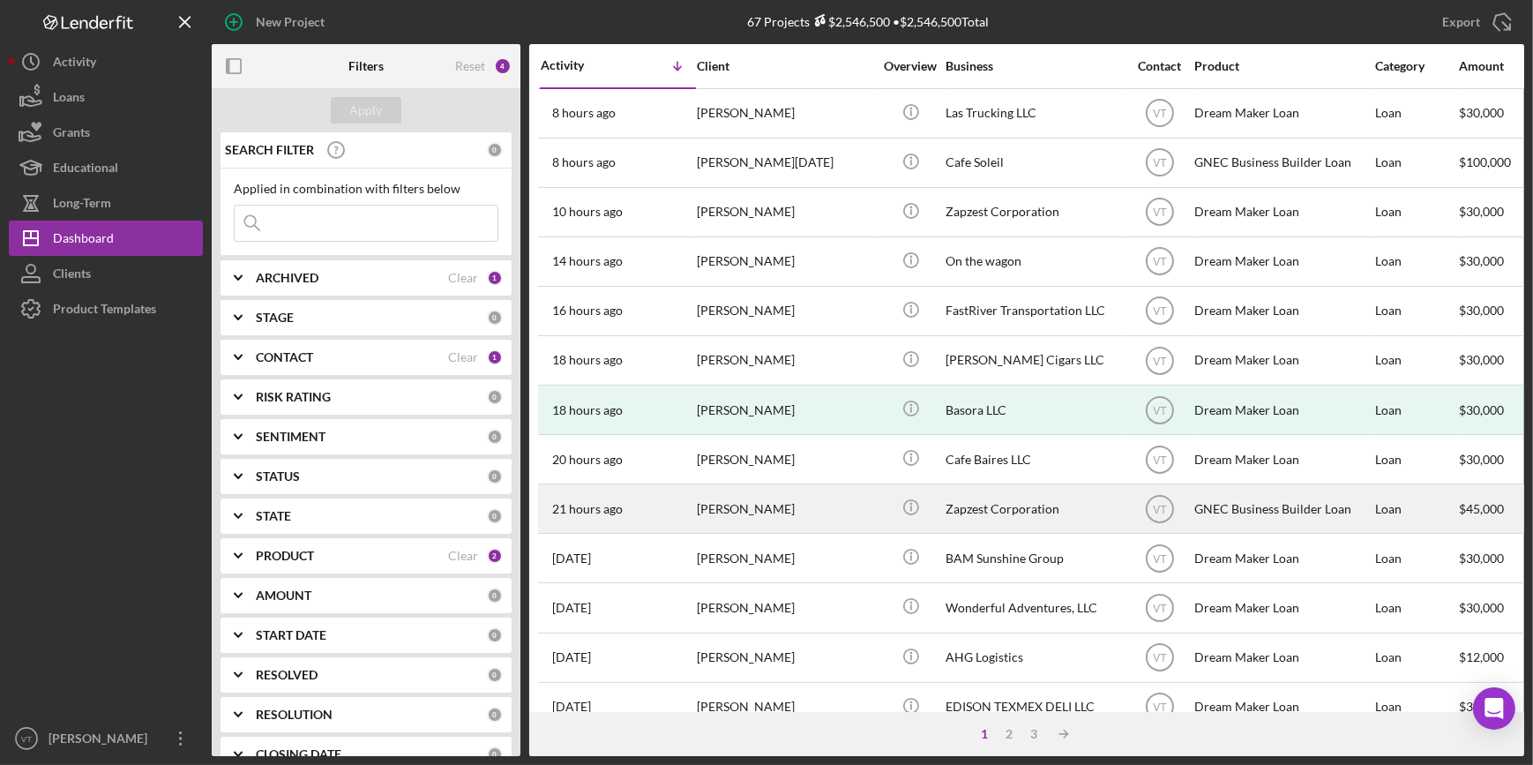
click at [813, 506] on div "Hasan Rizvi" at bounding box center [785, 508] width 176 height 47
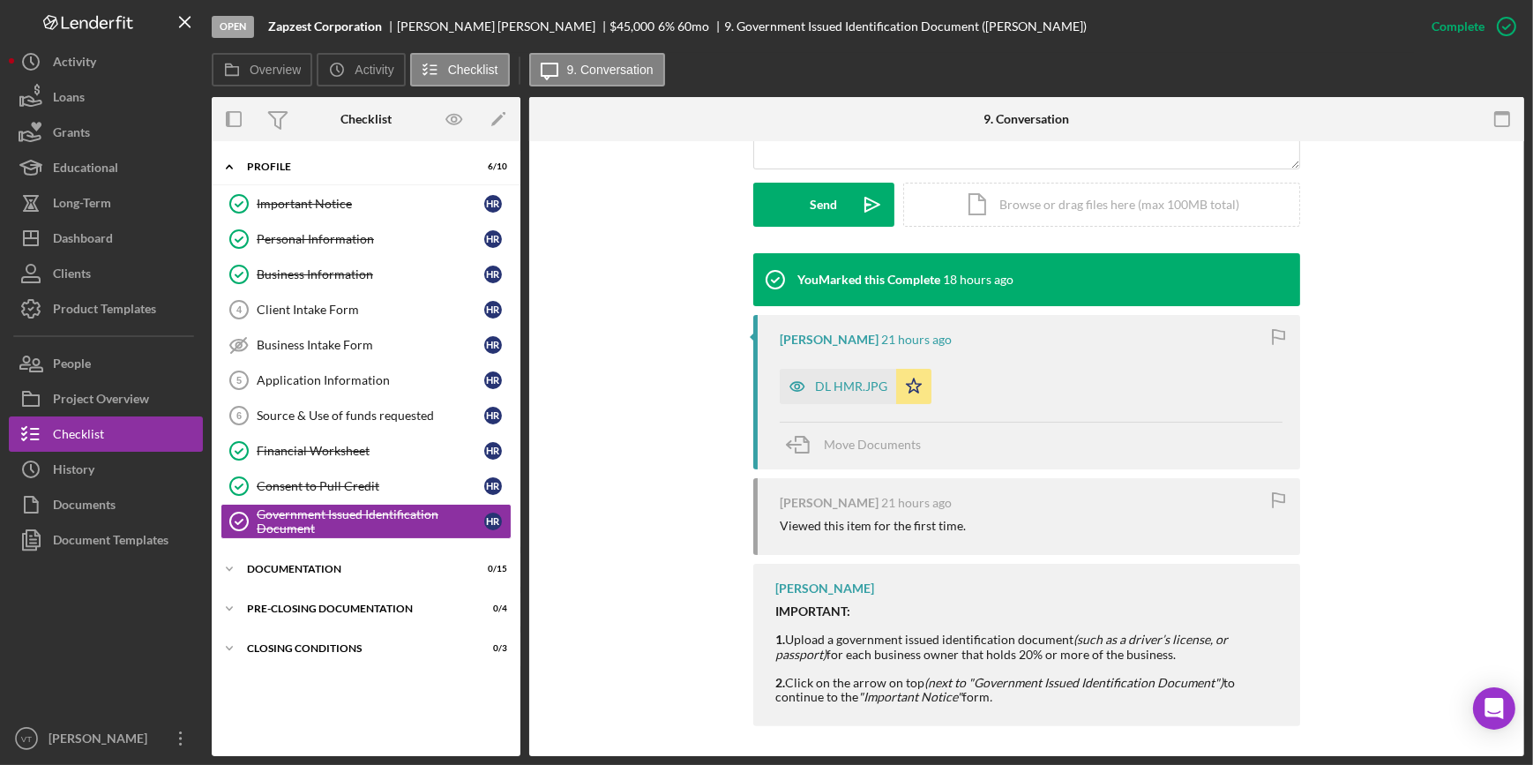
scroll to position [481, 0]
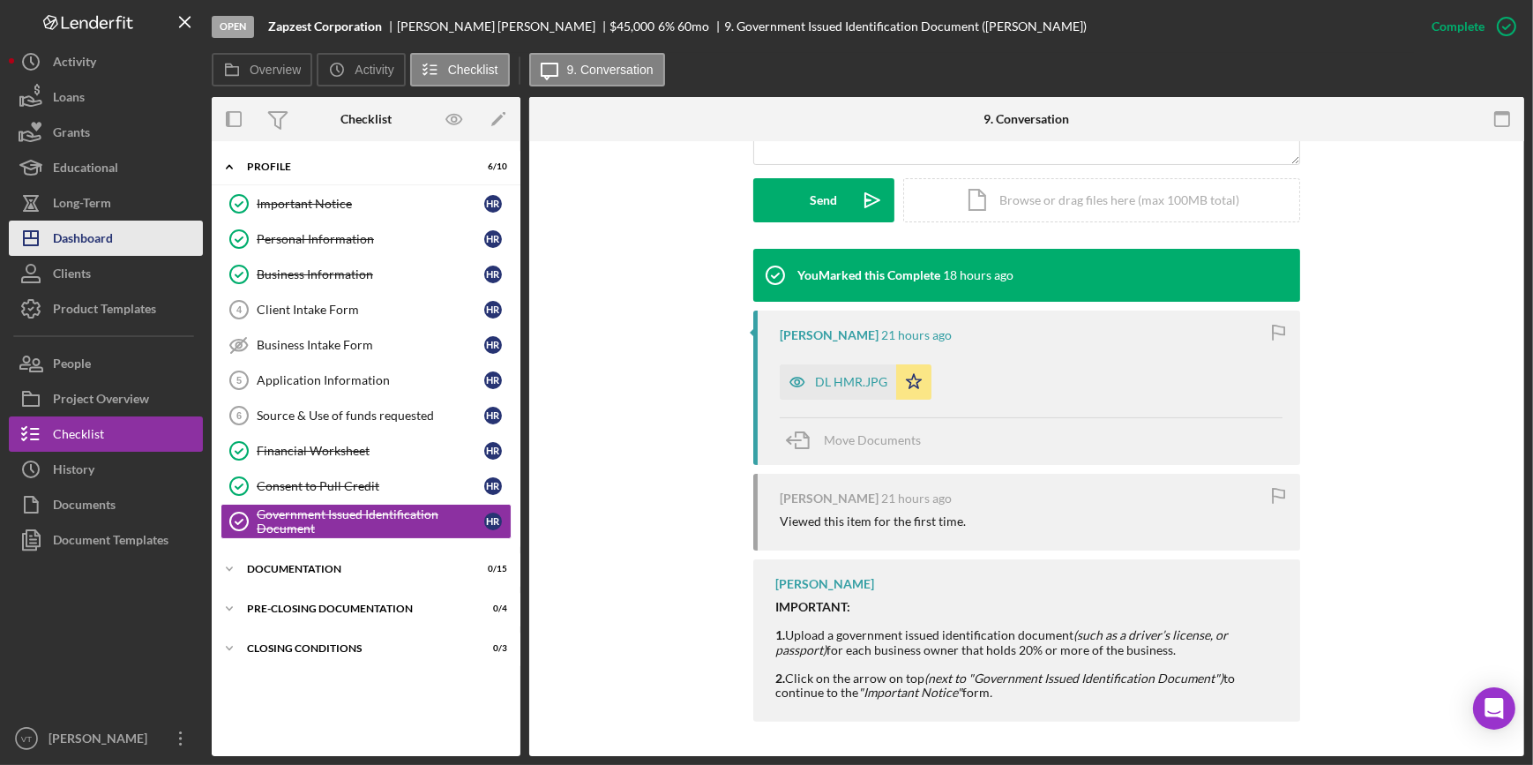
click at [132, 230] on button "Icon/Dashboard Dashboard" at bounding box center [106, 238] width 194 height 35
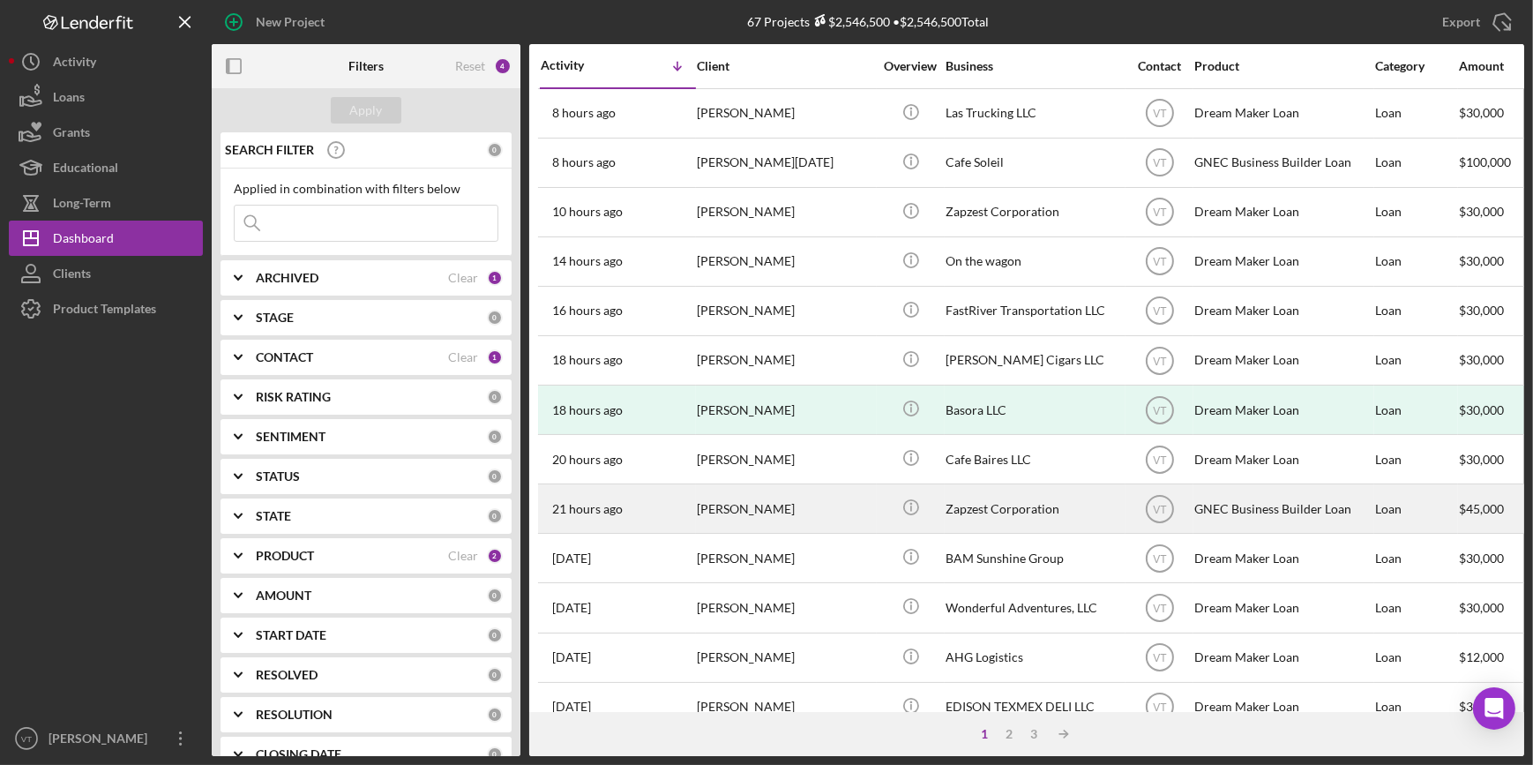
click at [835, 505] on div "Hasan Rizvi" at bounding box center [785, 508] width 176 height 47
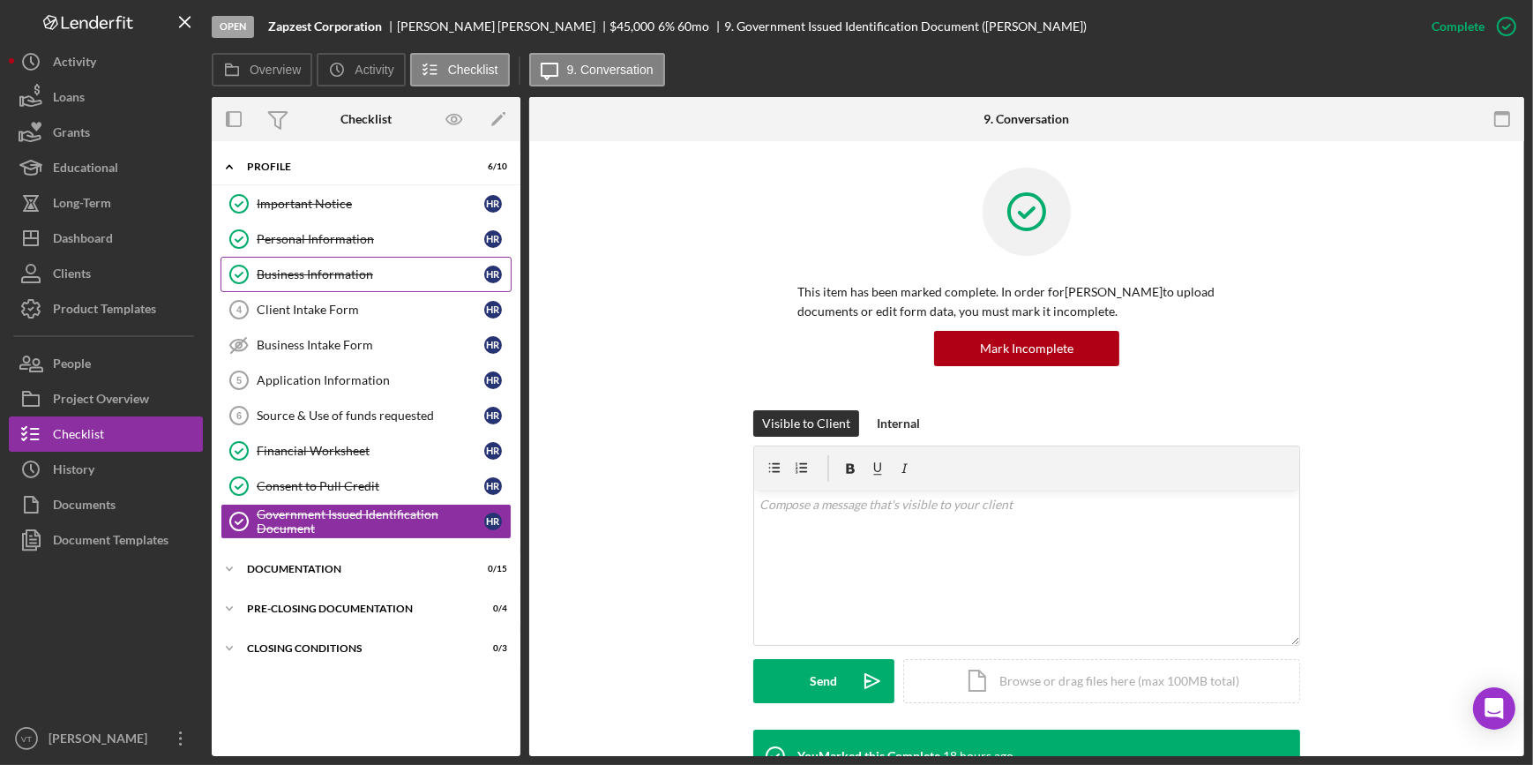
click at [352, 273] on div "Business Information" at bounding box center [371, 274] width 228 height 14
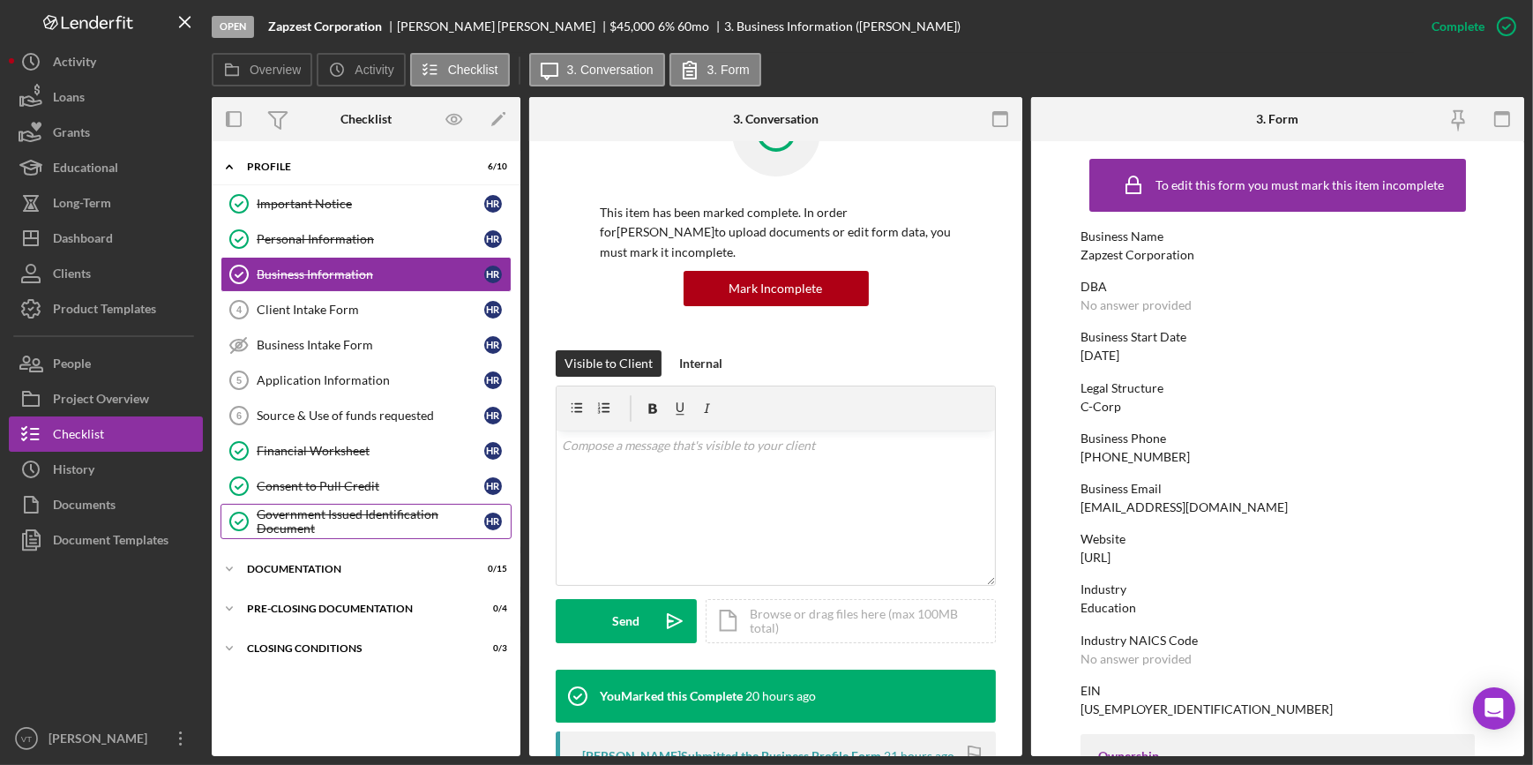
click at [319, 515] on div "Government Issued Identification Document" at bounding box center [371, 521] width 228 height 28
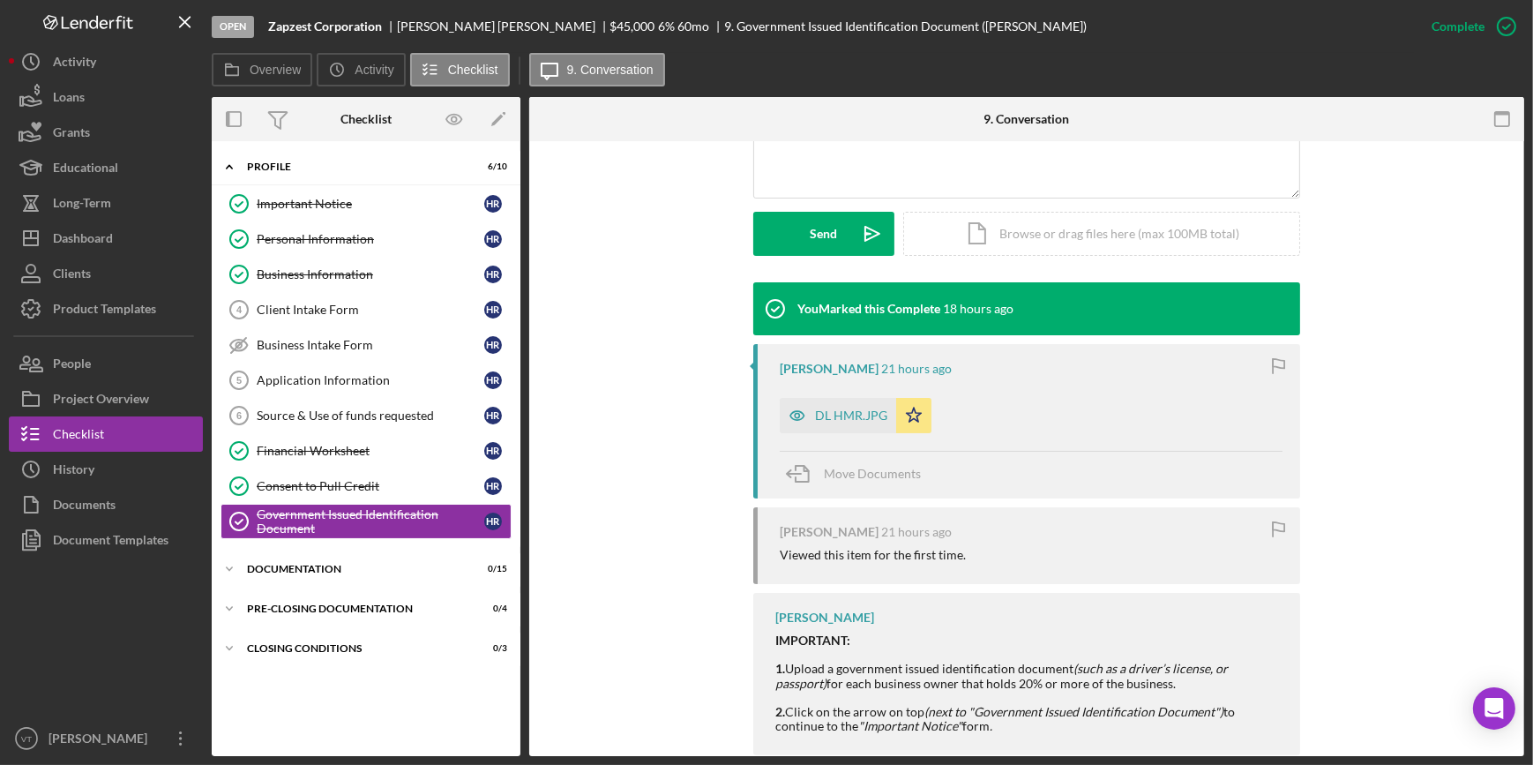
scroll to position [481, 0]
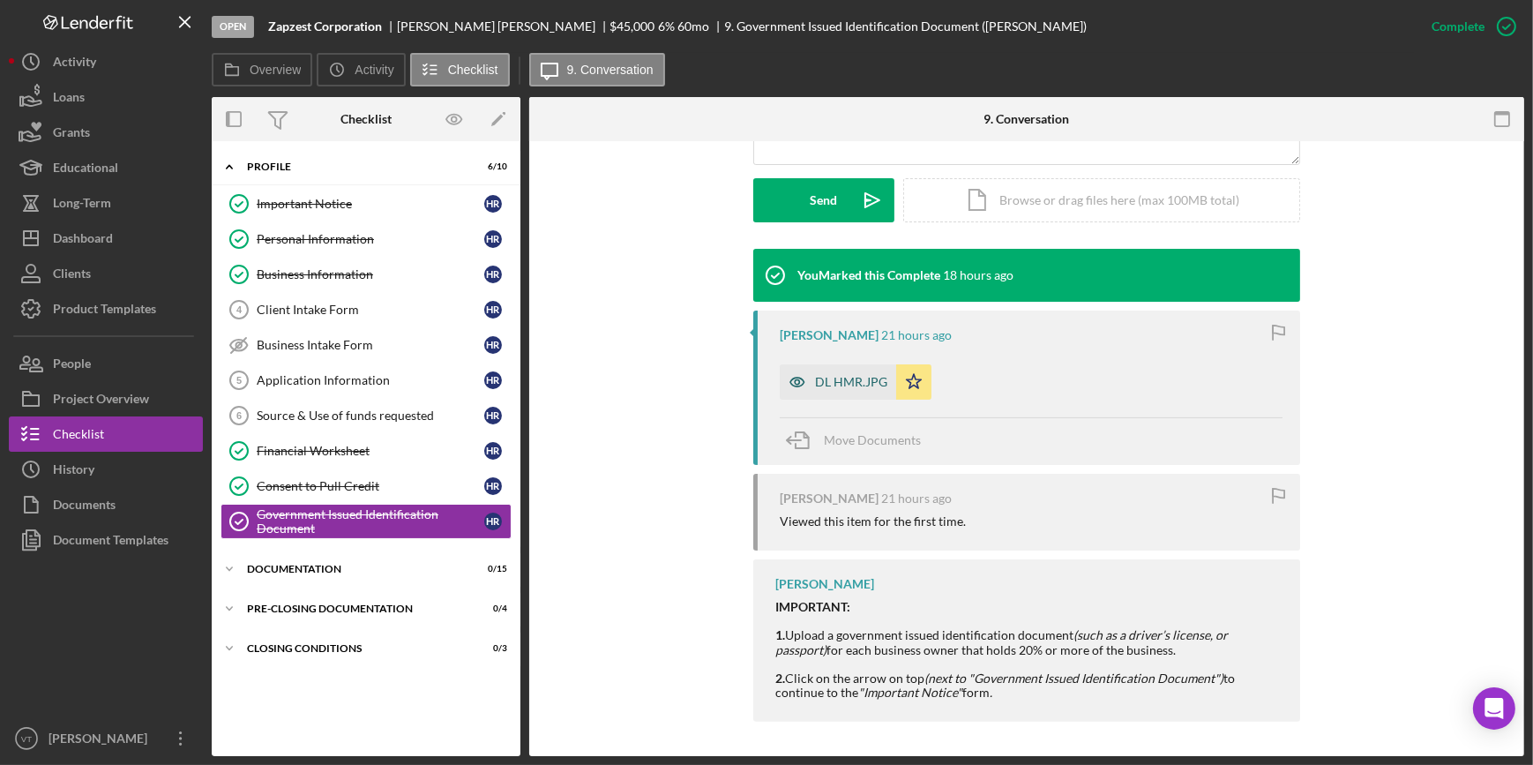
click at [810, 378] on icon "button" at bounding box center [797, 381] width 35 height 35
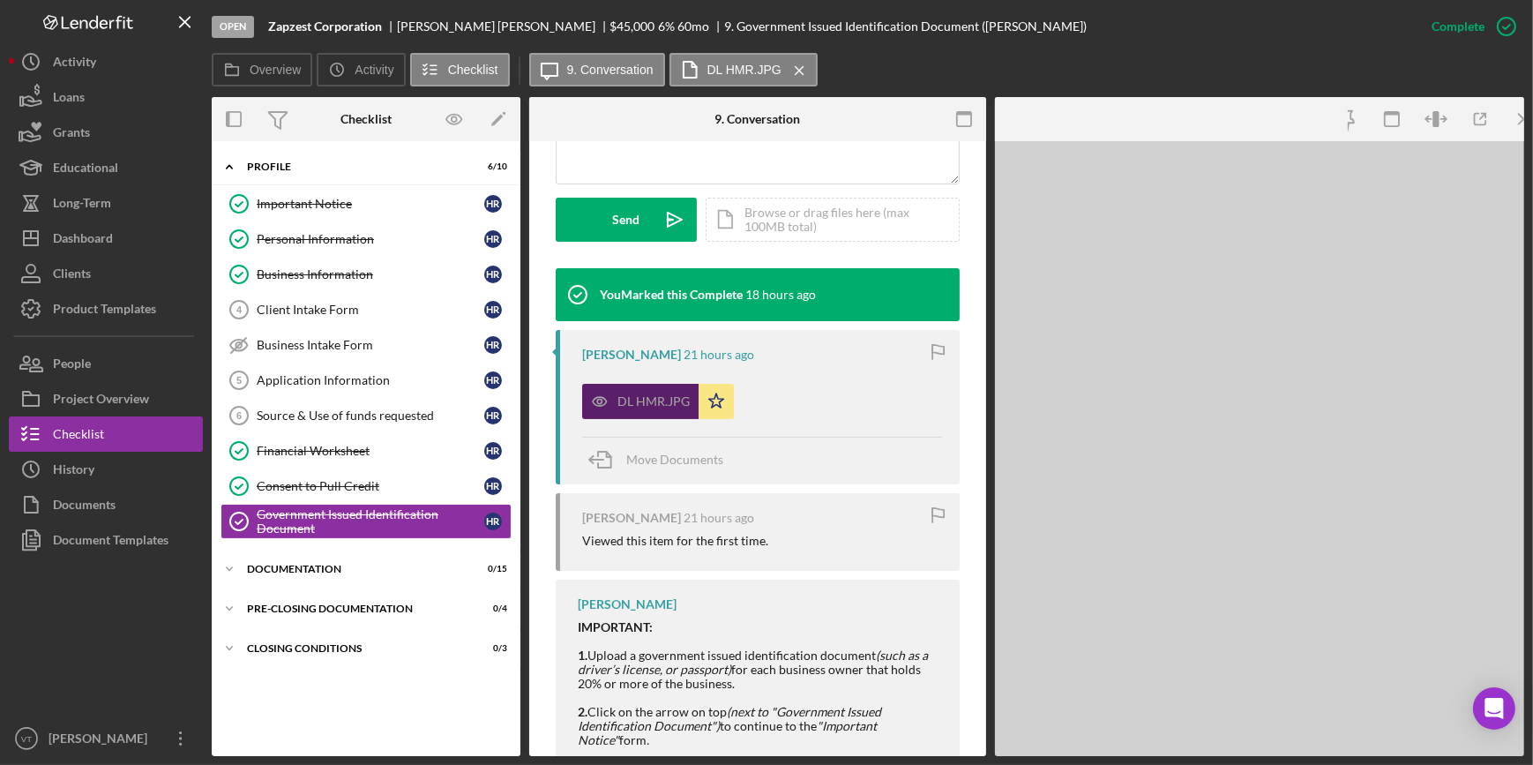
scroll to position [501, 0]
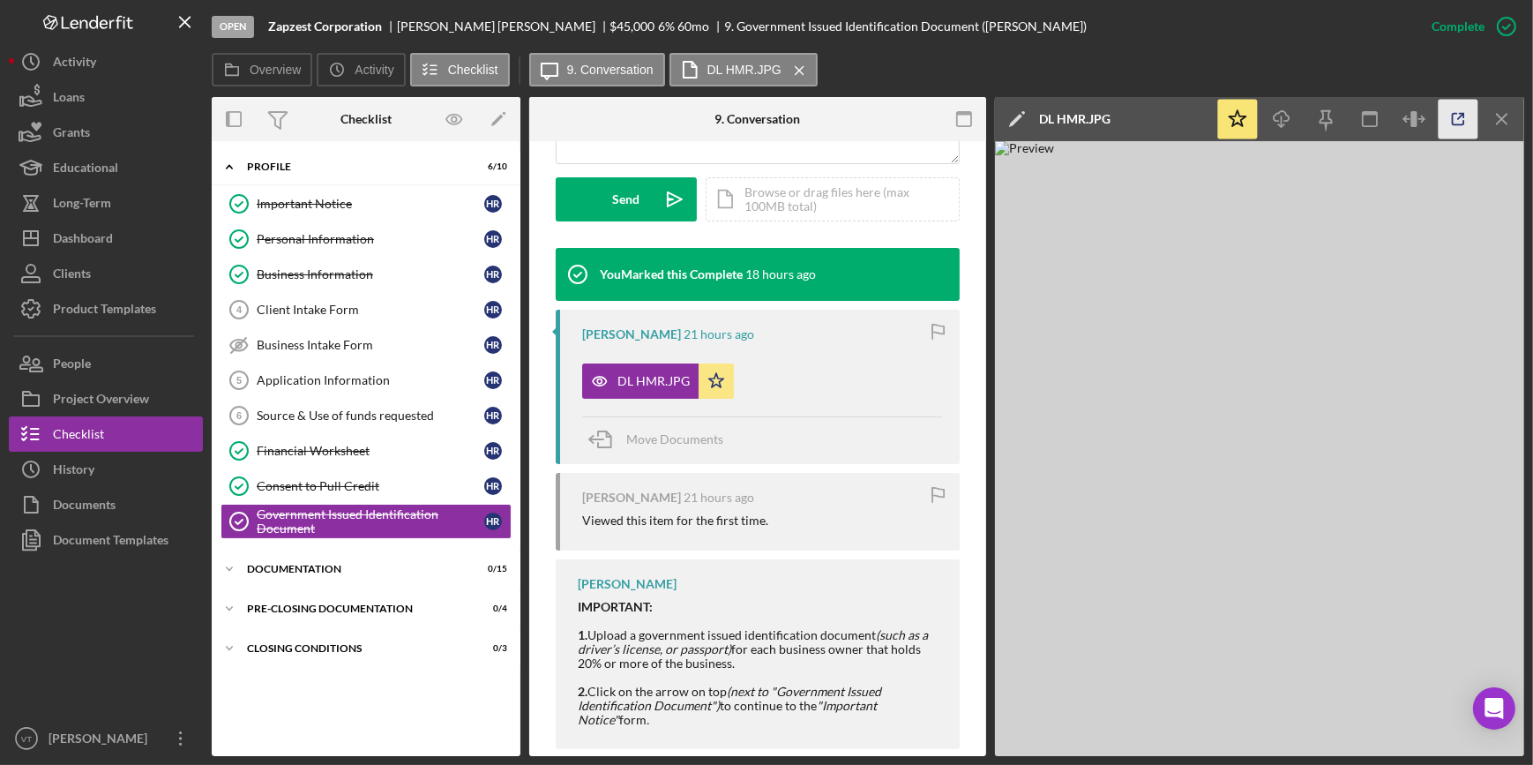
click at [1447, 122] on icon "button" at bounding box center [1459, 120] width 40 height 40
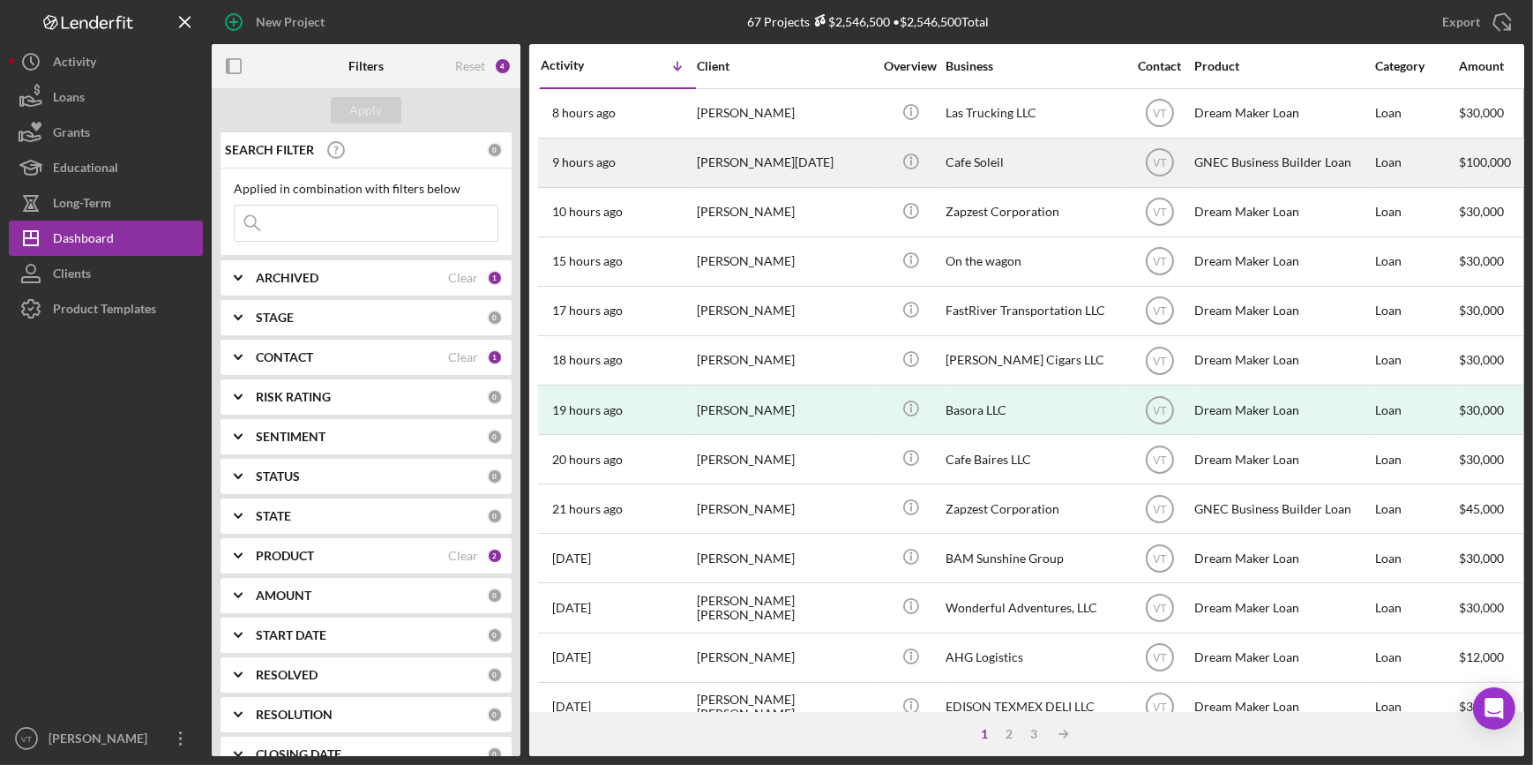
click at [671, 152] on div "9 hours ago Shirlene Jean-Toussaint" at bounding box center [618, 162] width 154 height 47
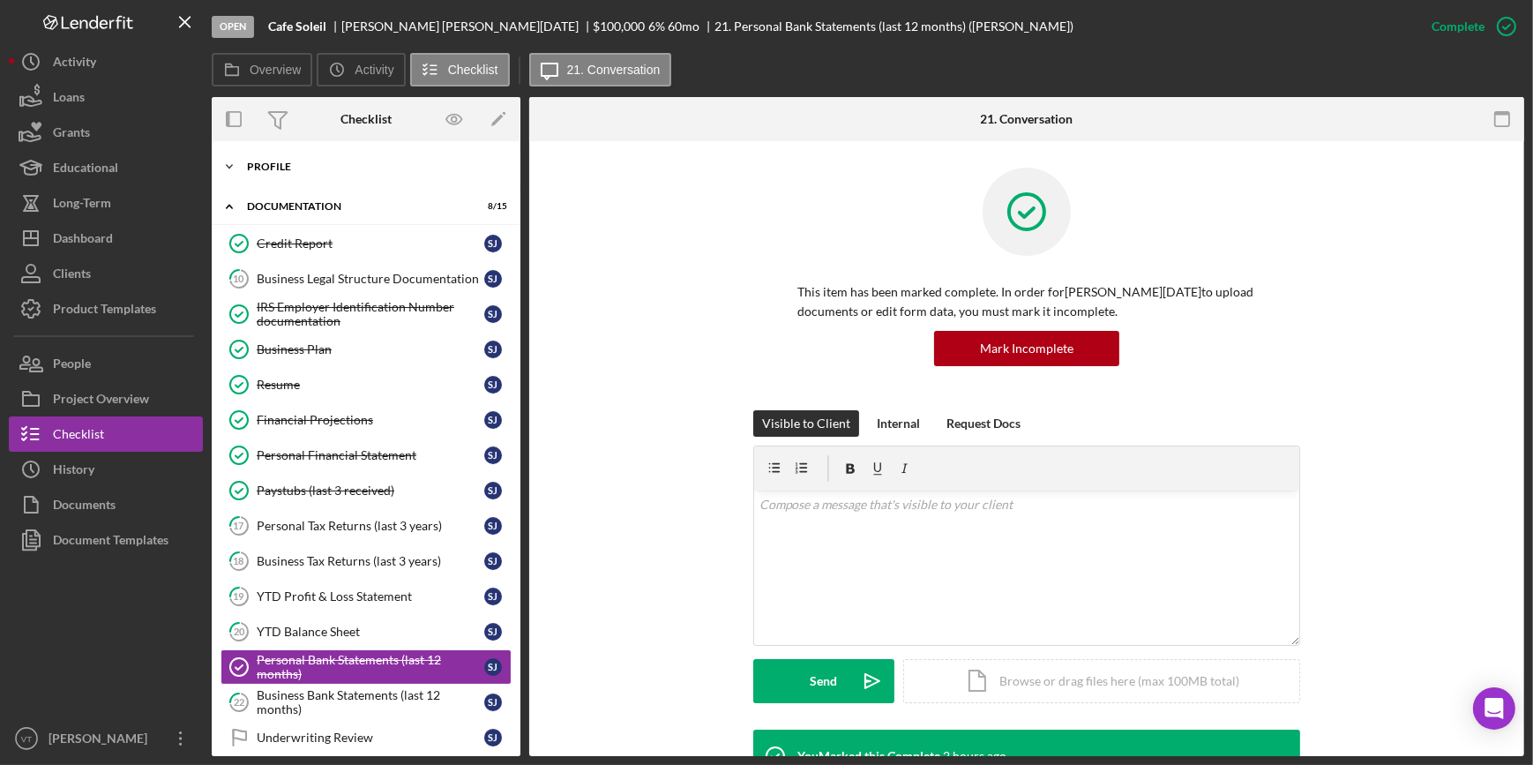
click at [232, 165] on polyline at bounding box center [229, 167] width 5 height 4
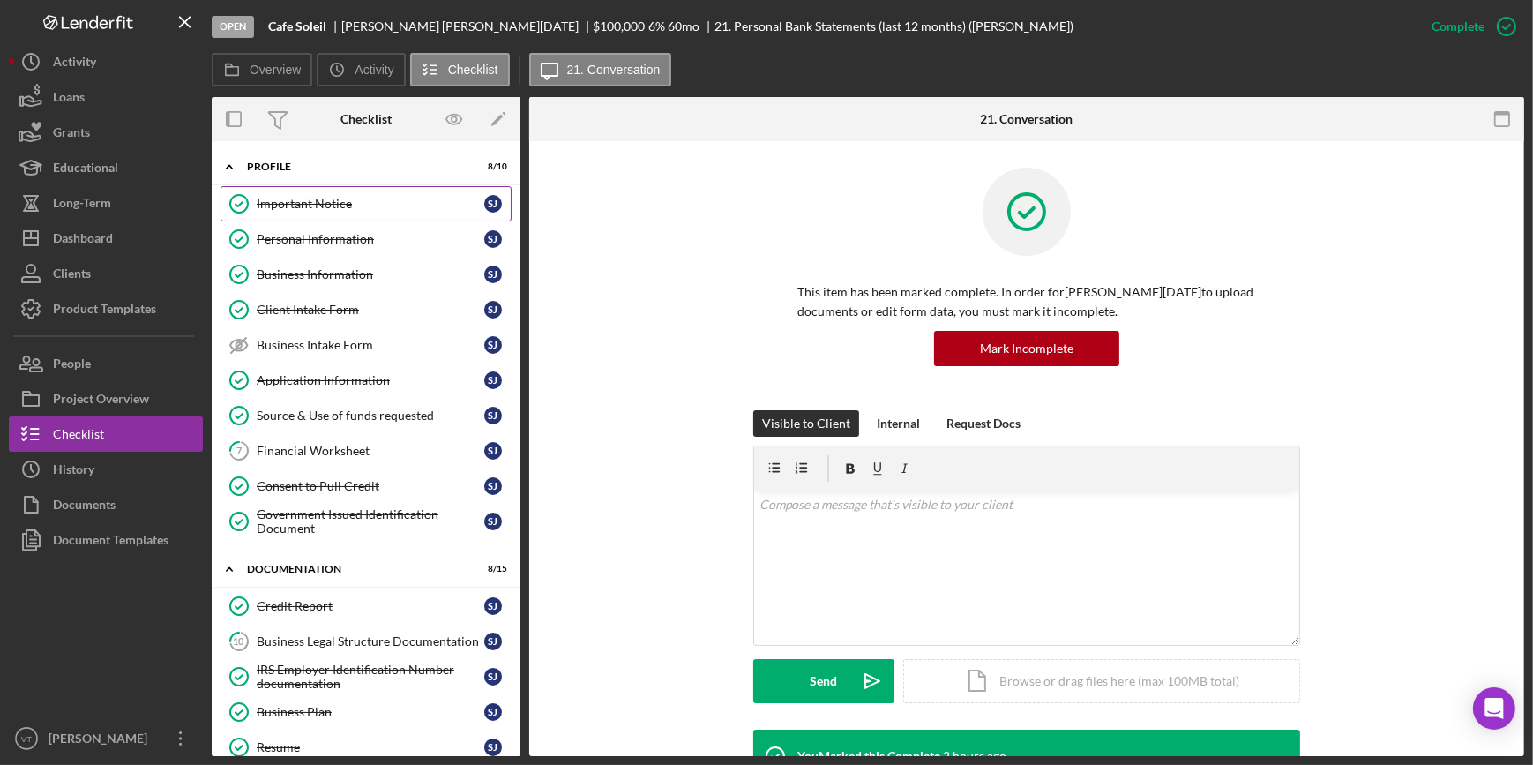
click at [312, 203] on div "Important Notice" at bounding box center [371, 204] width 228 height 14
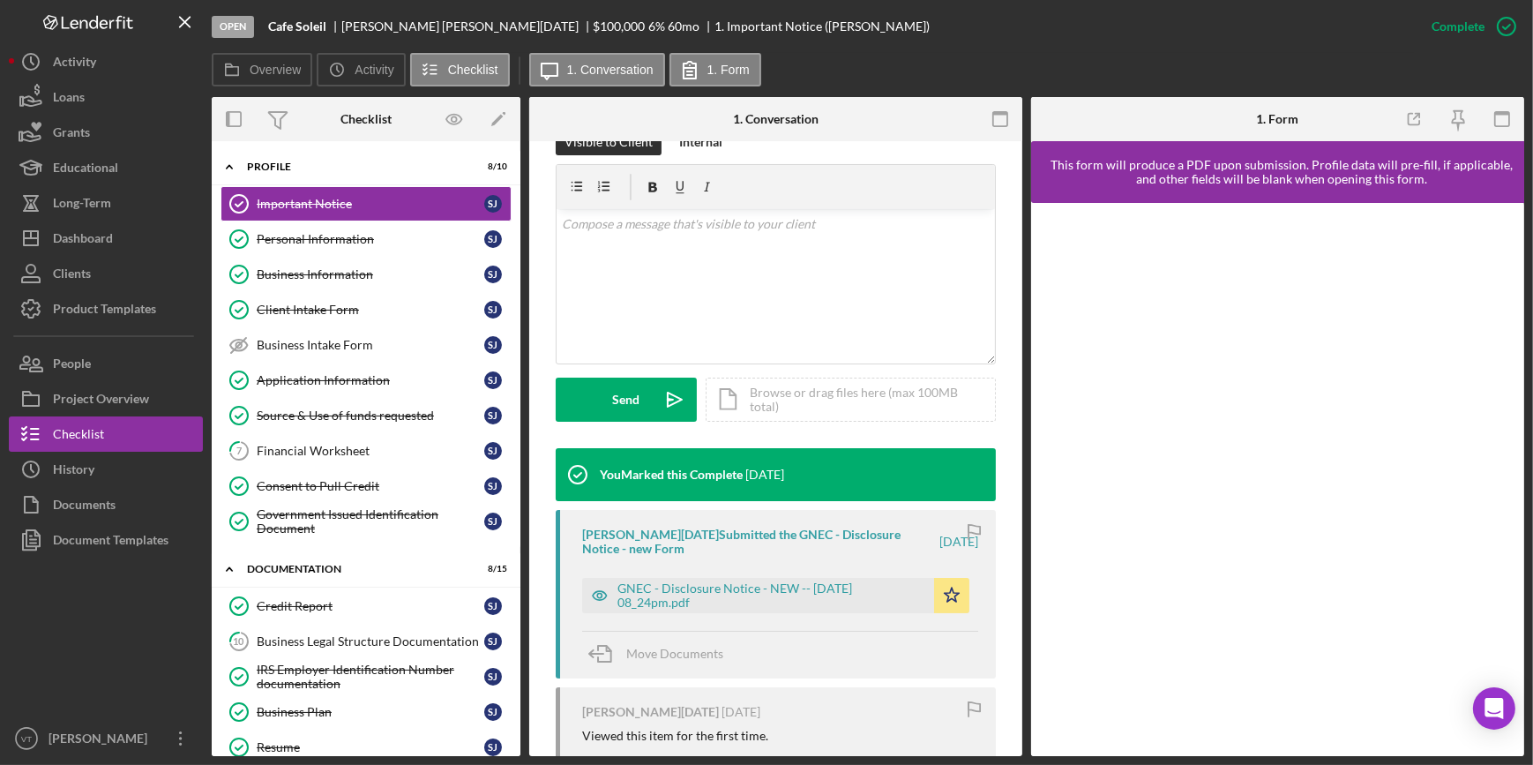
scroll to position [400, 0]
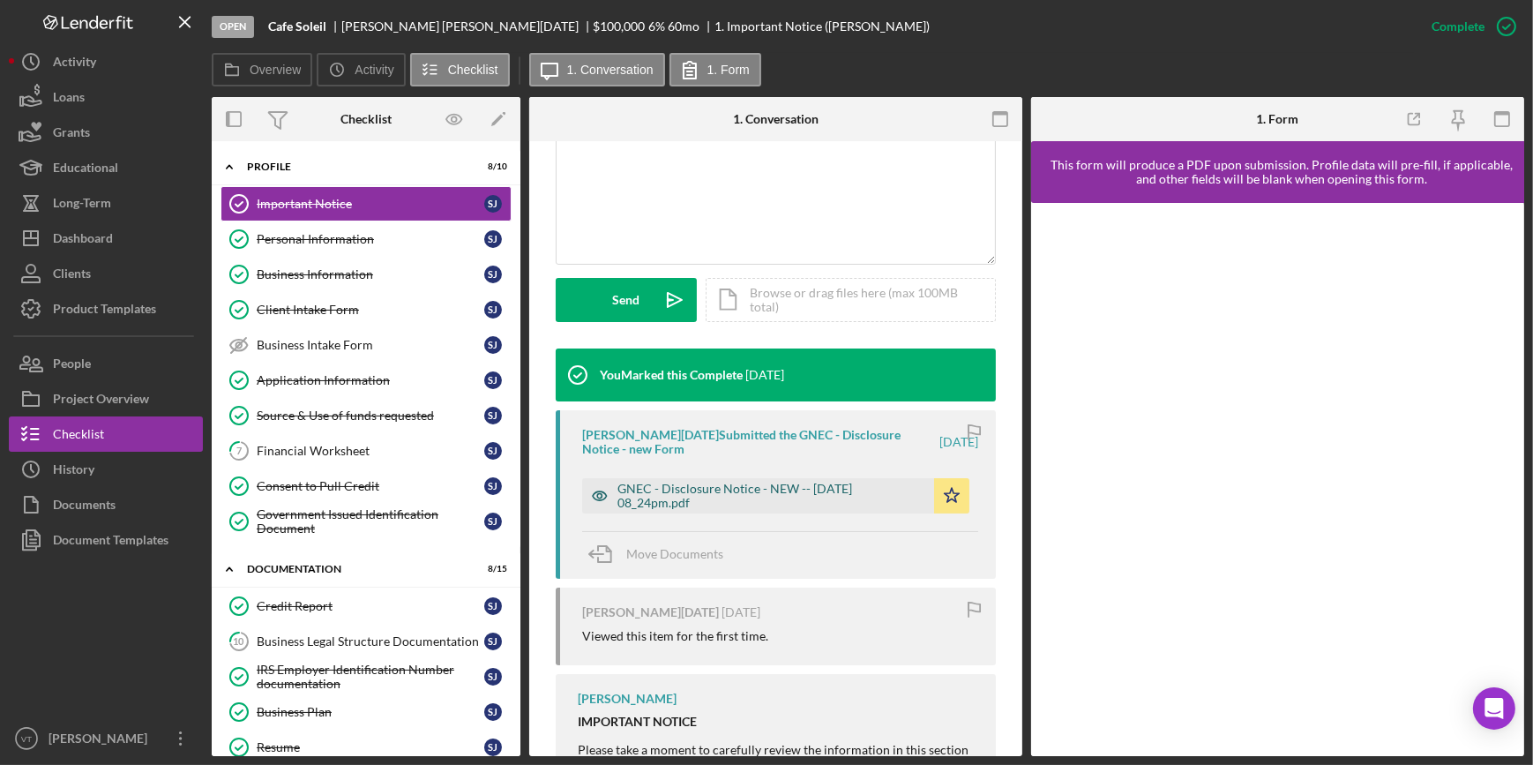
click at [746, 486] on div "GNEC - Disclosure Notice - NEW -- 2025-09-30 08_24pm.pdf" at bounding box center [771, 496] width 308 height 28
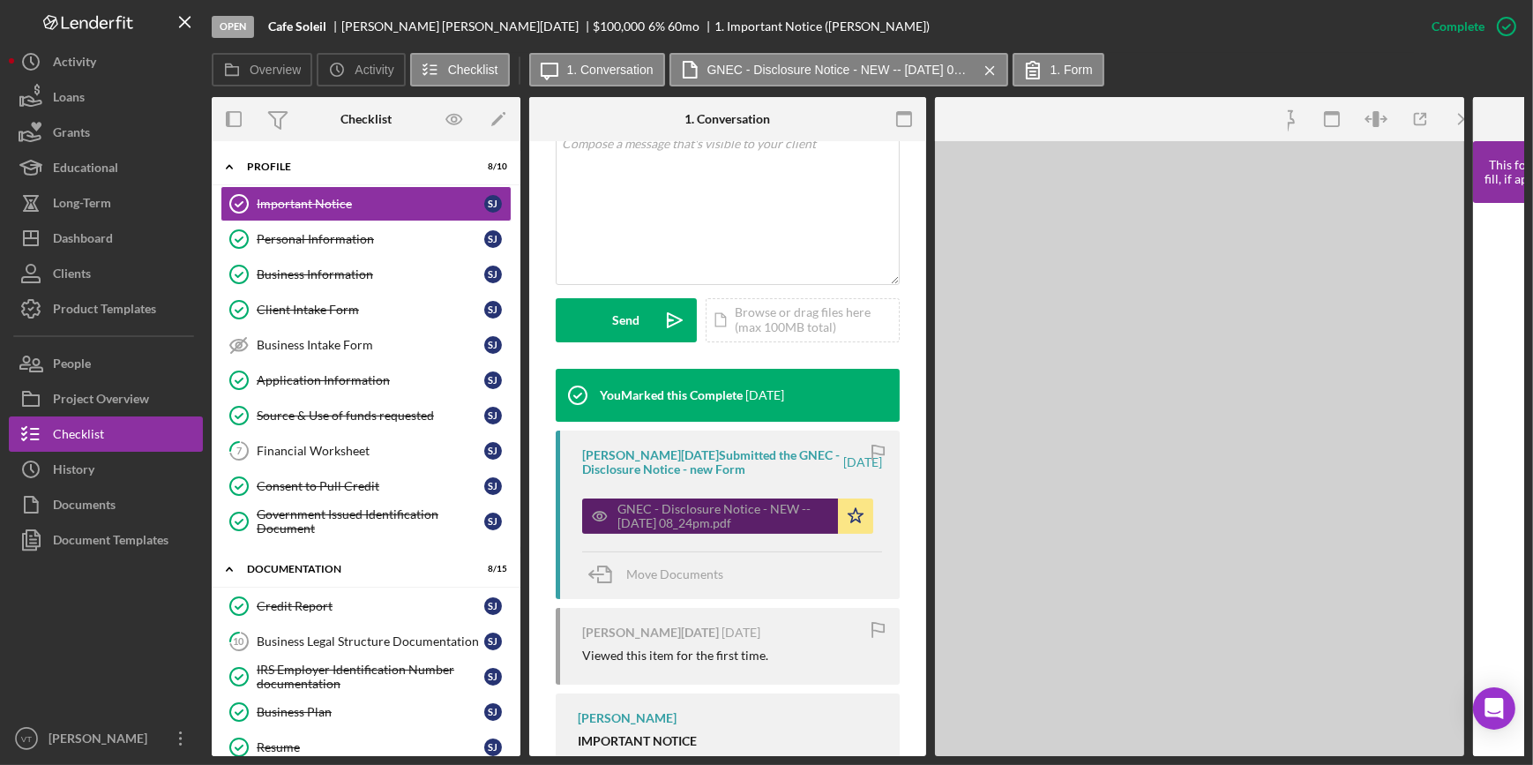
scroll to position [421, 0]
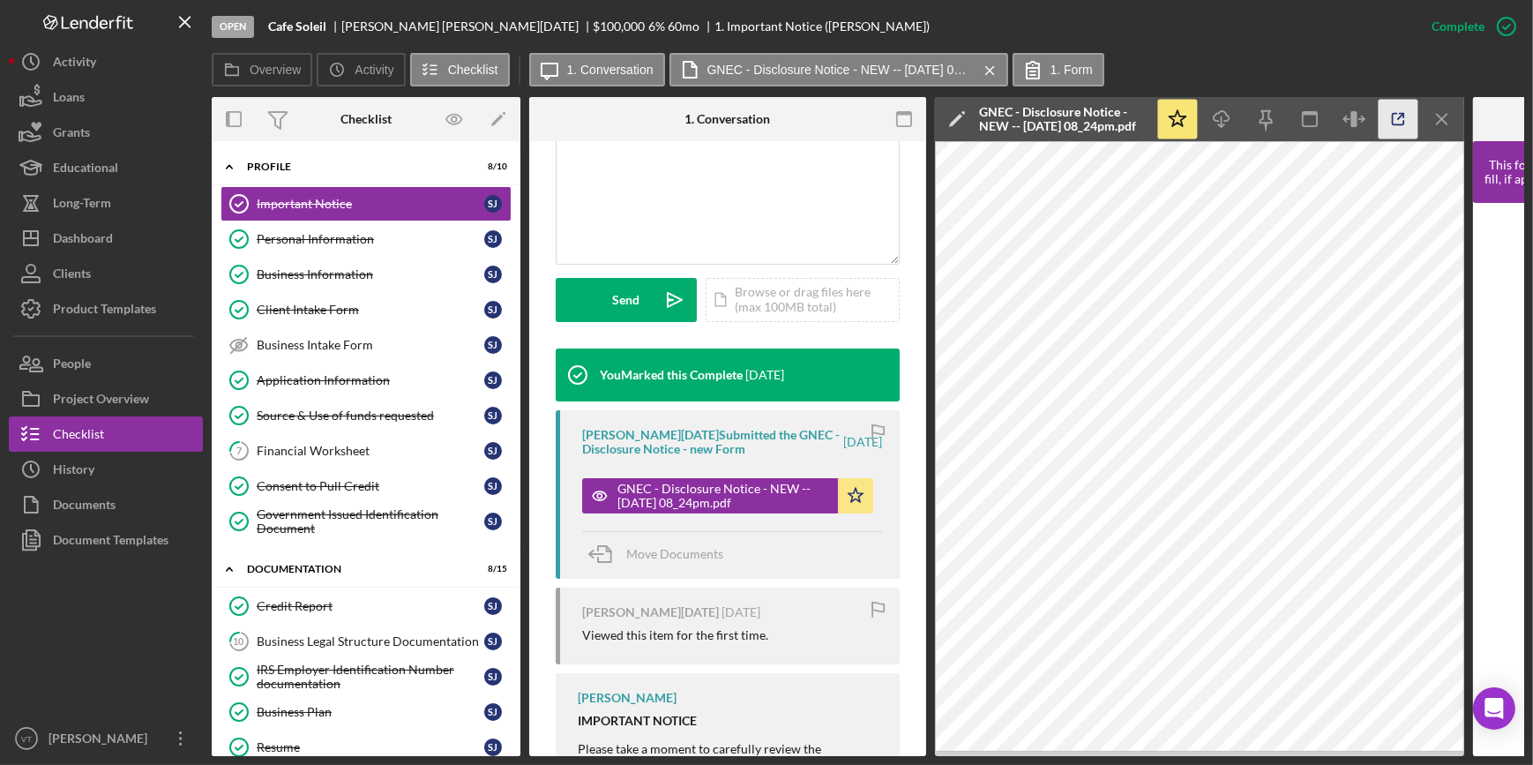
click at [1402, 114] on polyline "button" at bounding box center [1402, 116] width 4 height 4
click at [364, 239] on div "Personal Information" at bounding box center [371, 239] width 228 height 14
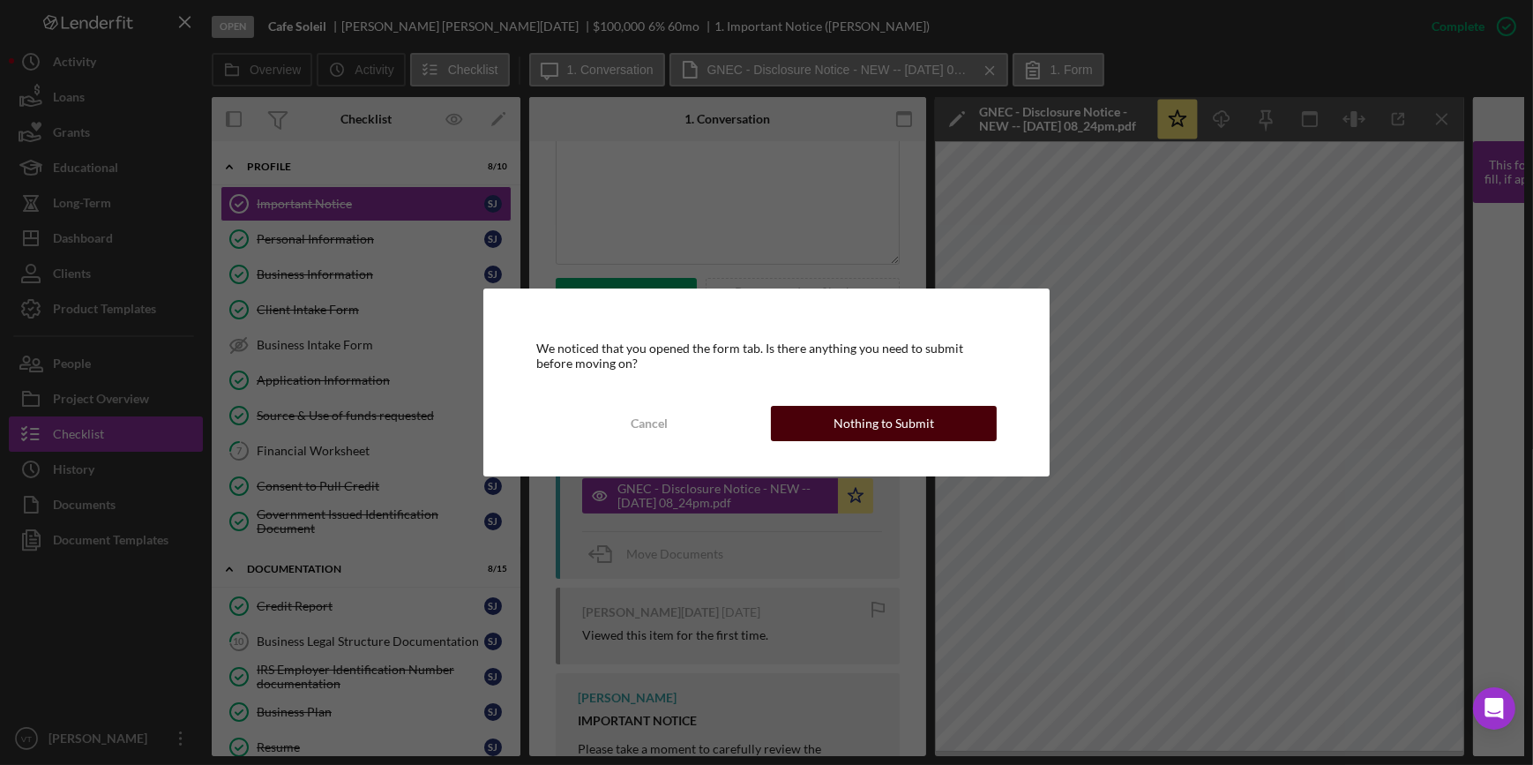
click at [846, 418] on div "Nothing to Submit" at bounding box center [884, 423] width 101 height 35
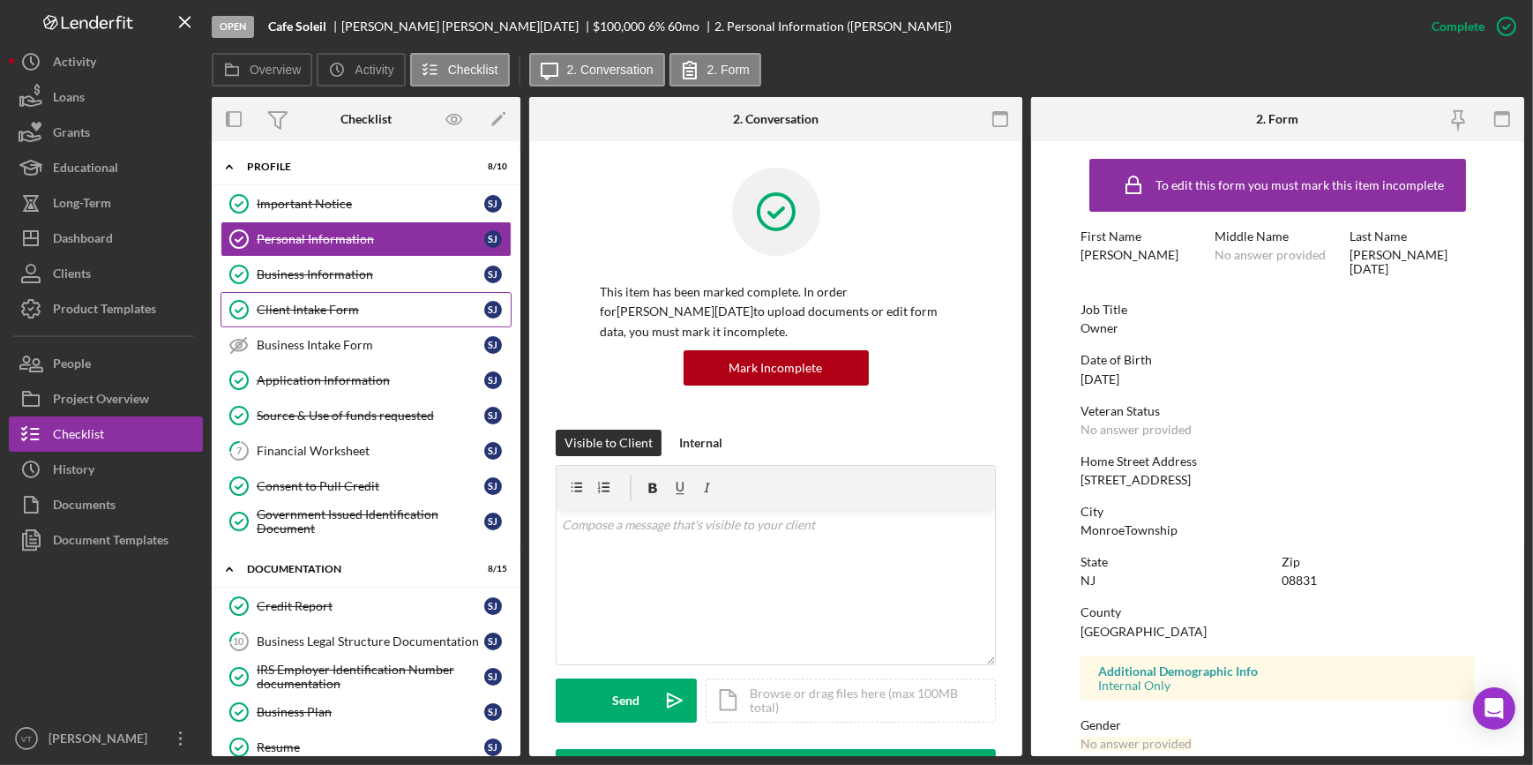
click at [318, 318] on link "Client Intake Form Client Intake Form S J" at bounding box center [366, 309] width 291 height 35
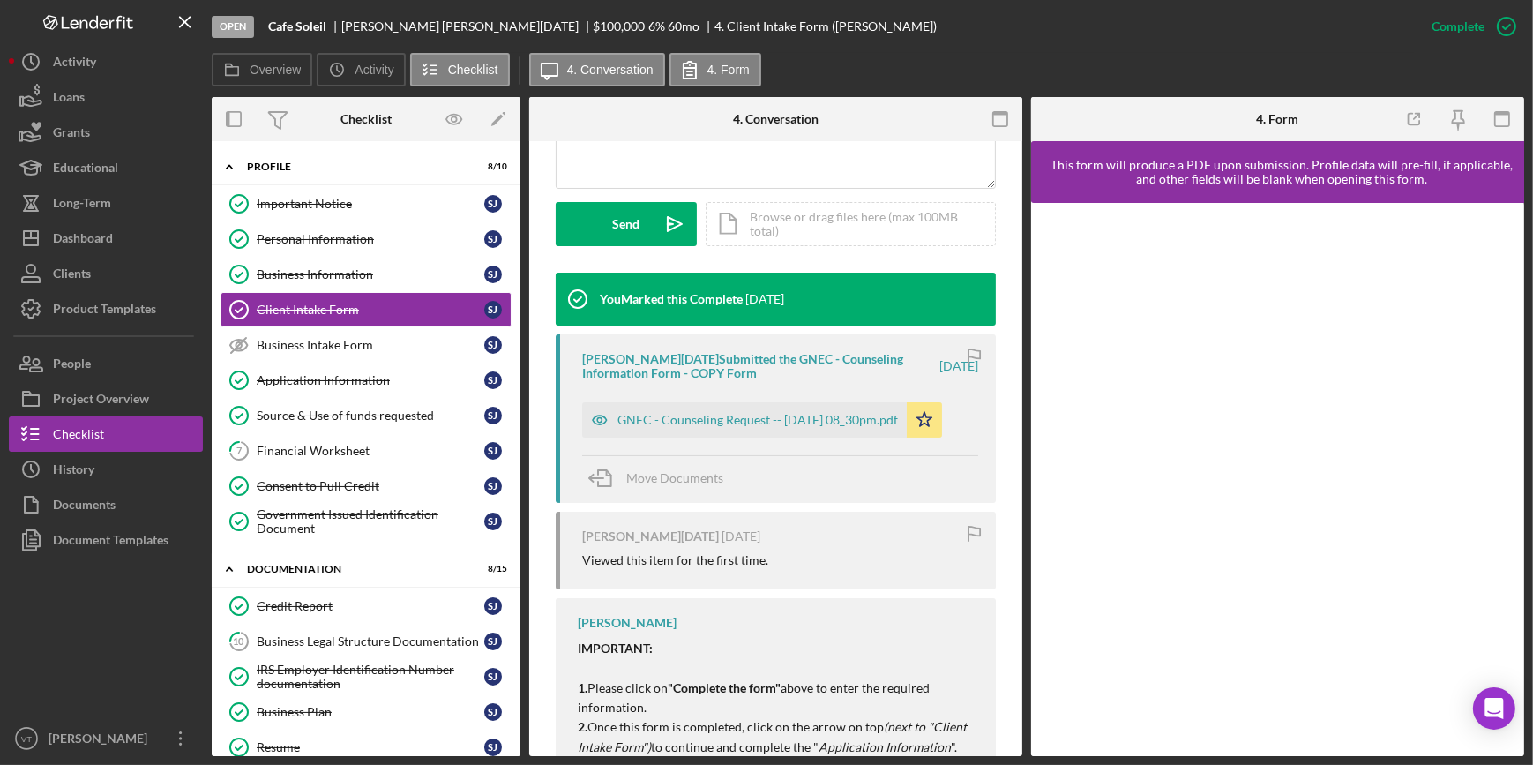
scroll to position [481, 0]
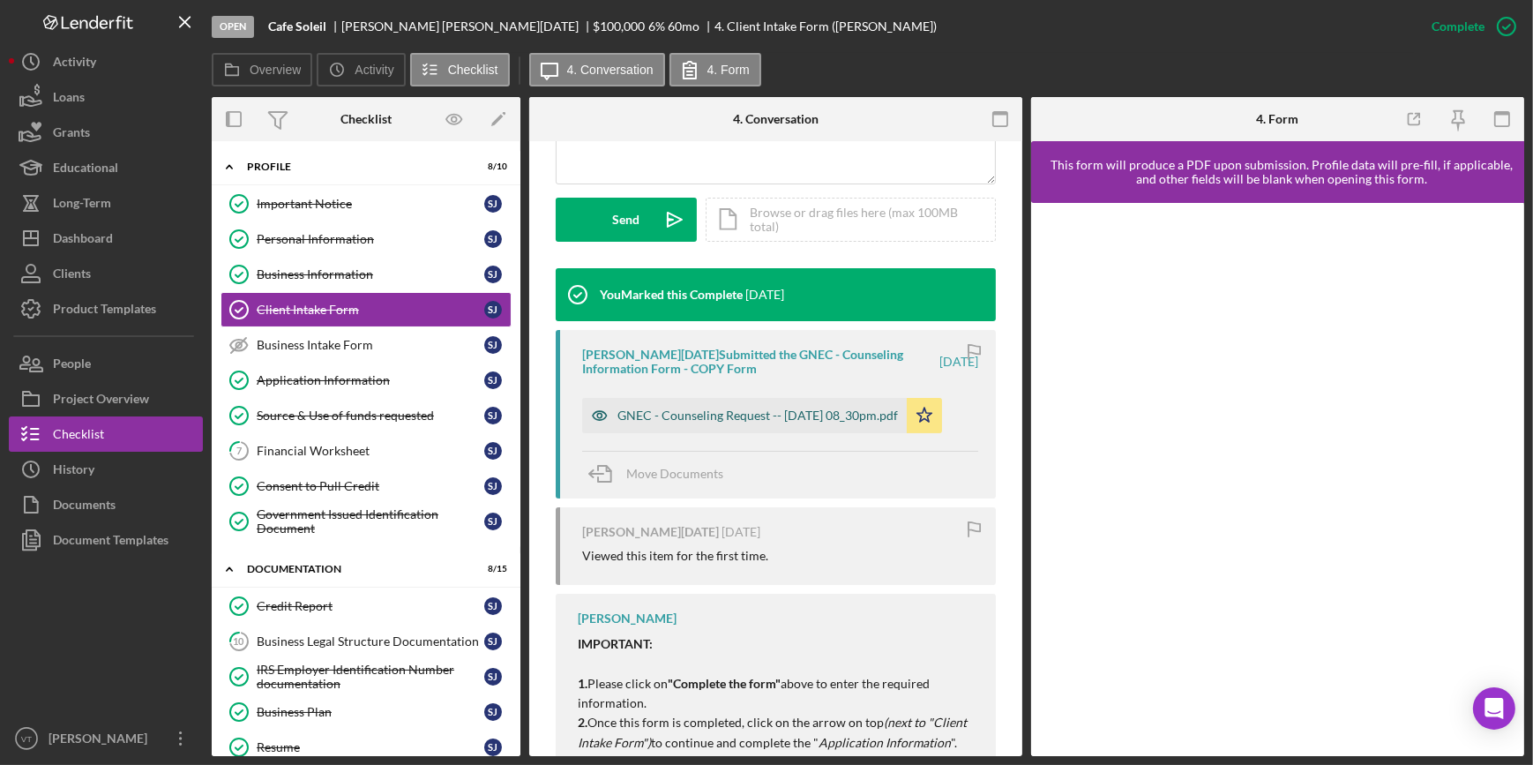
click at [765, 415] on div "GNEC - Counseling Request -- [DATE] 08_30pm.pdf" at bounding box center [757, 415] width 280 height 14
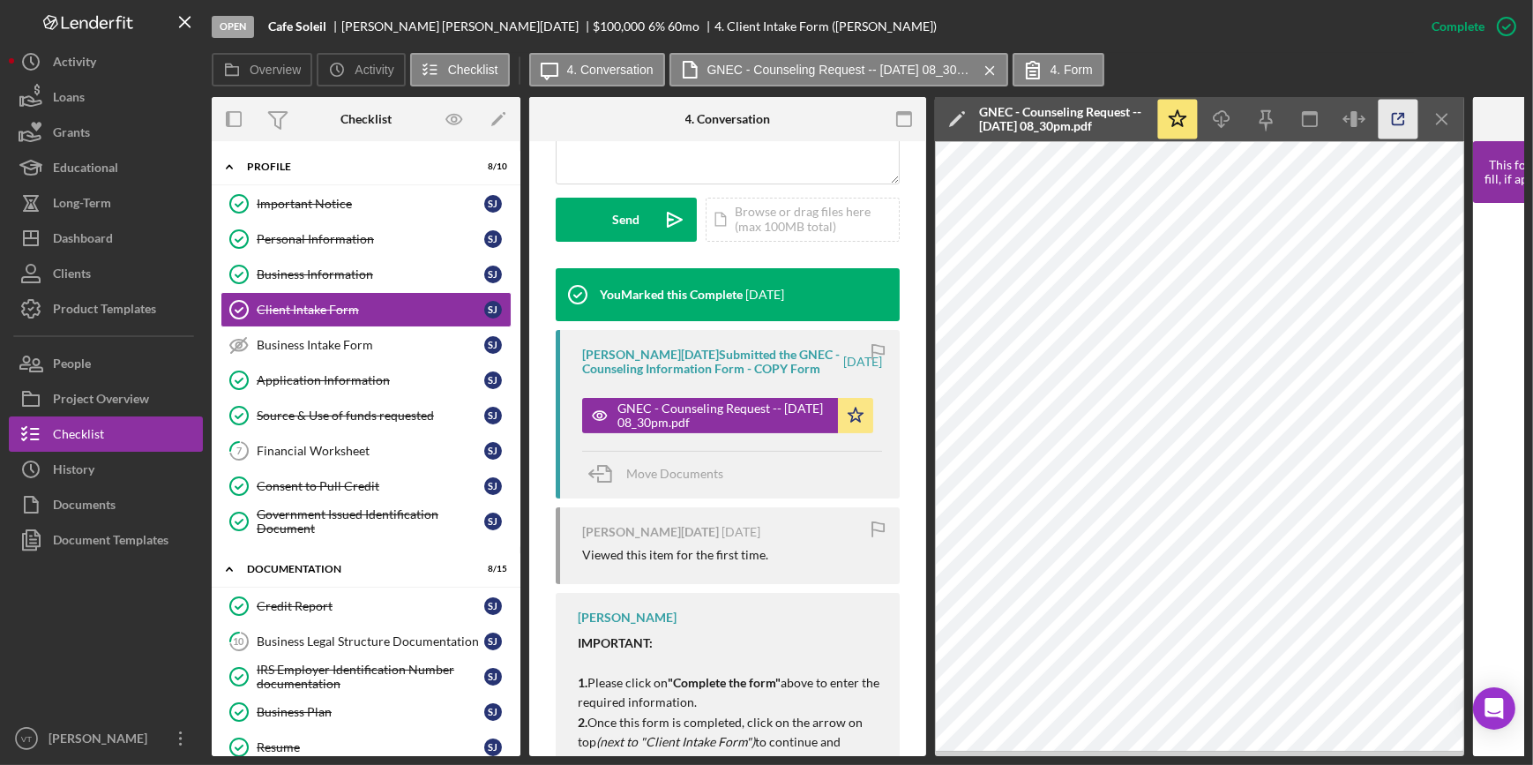
click at [1398, 116] on icon "button" at bounding box center [1399, 120] width 40 height 40
click at [383, 392] on link "Application Information Application Information S J" at bounding box center [366, 380] width 291 height 35
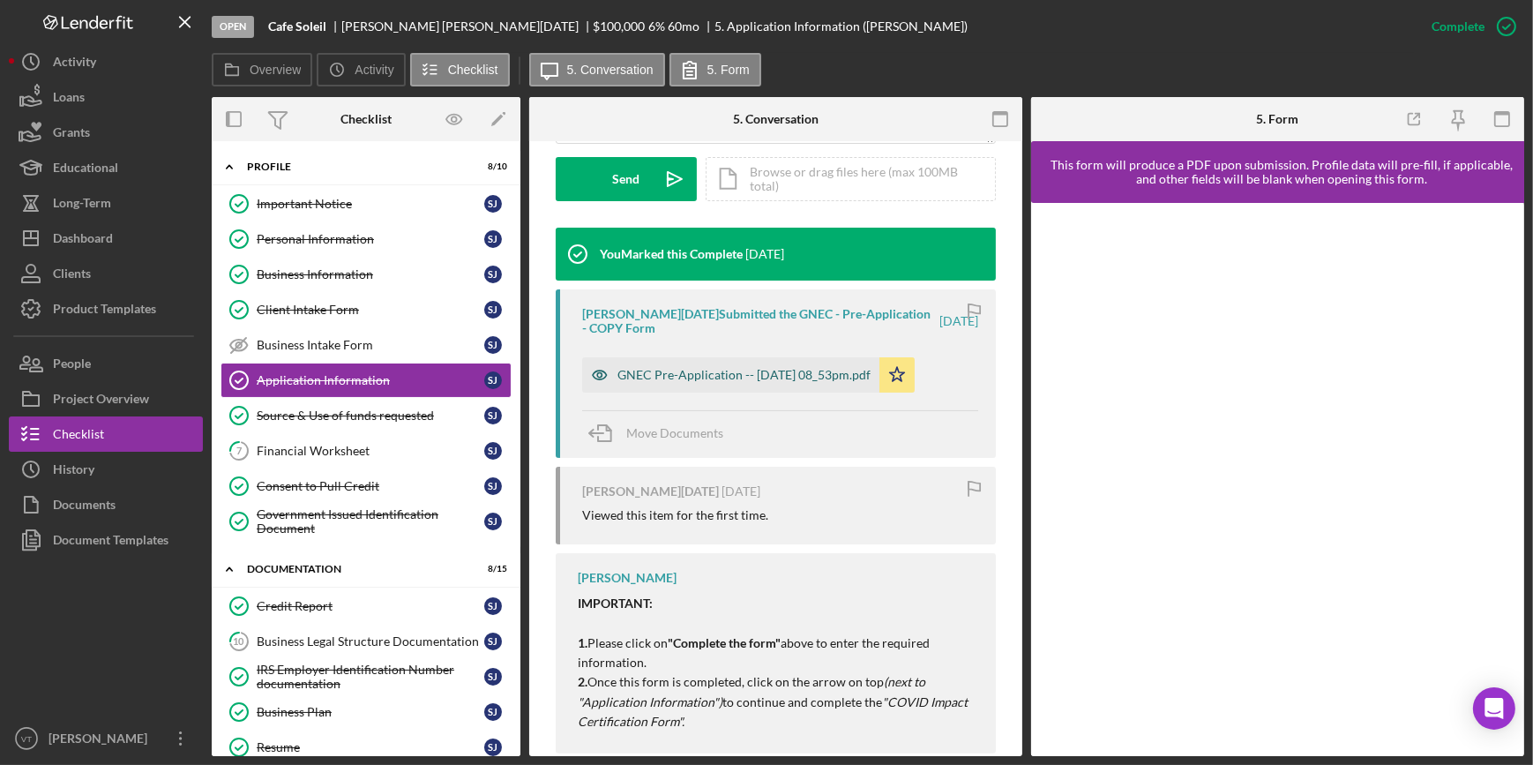
scroll to position [554, 0]
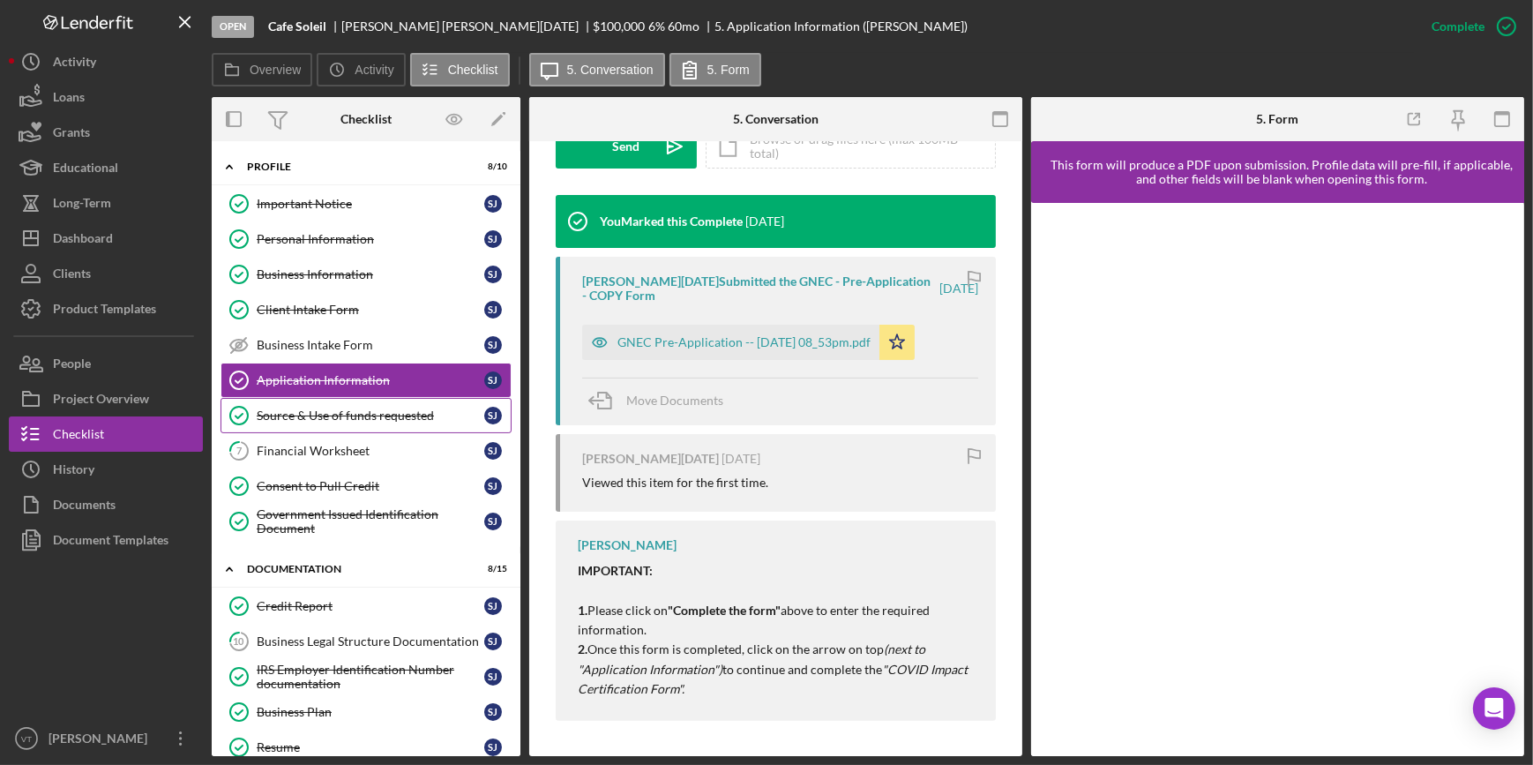
click at [385, 421] on div "Source & Use of funds requested" at bounding box center [371, 415] width 228 height 14
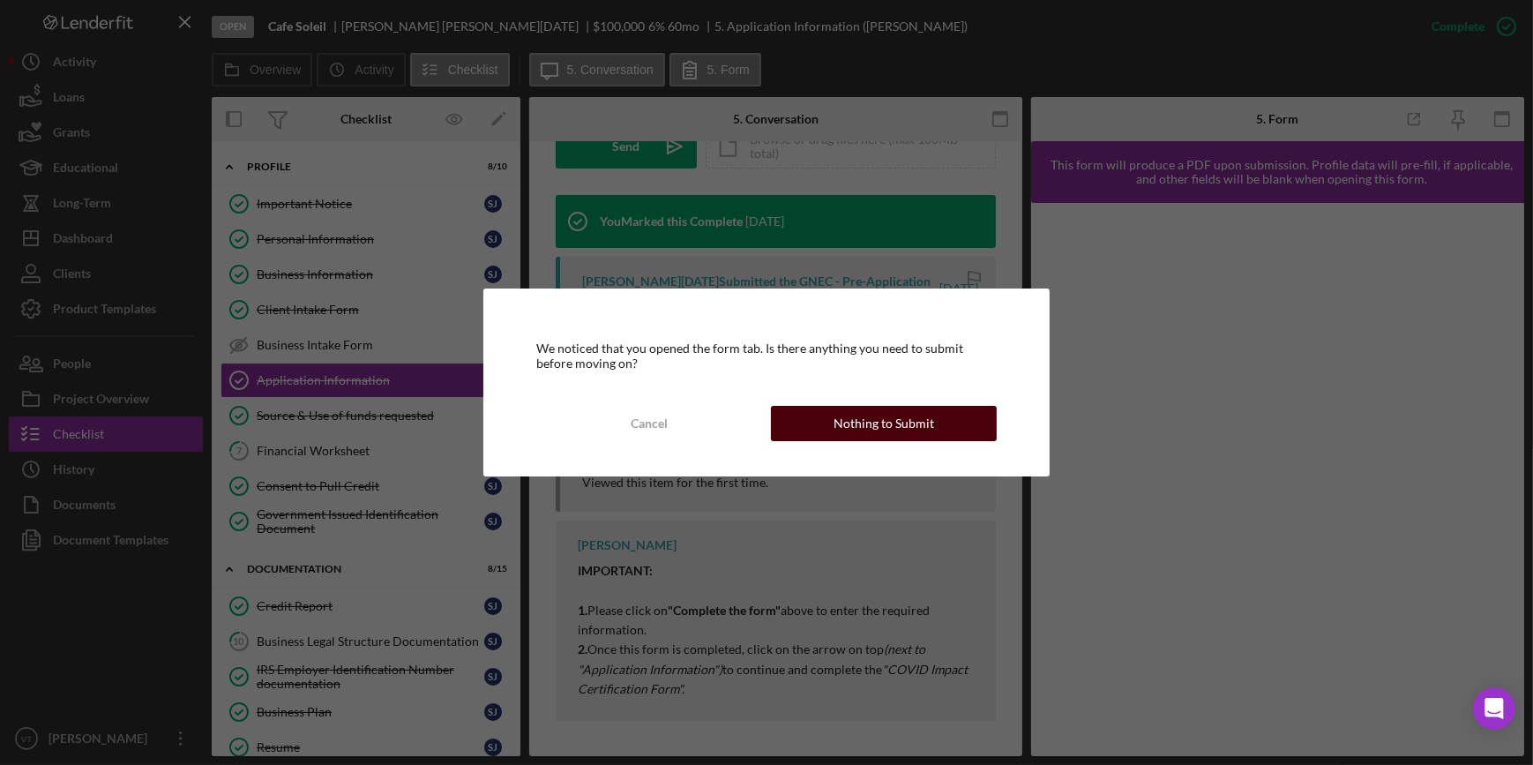
click at [874, 424] on div "Nothing to Submit" at bounding box center [884, 423] width 101 height 35
